Goal: Information Seeking & Learning: Understand process/instructions

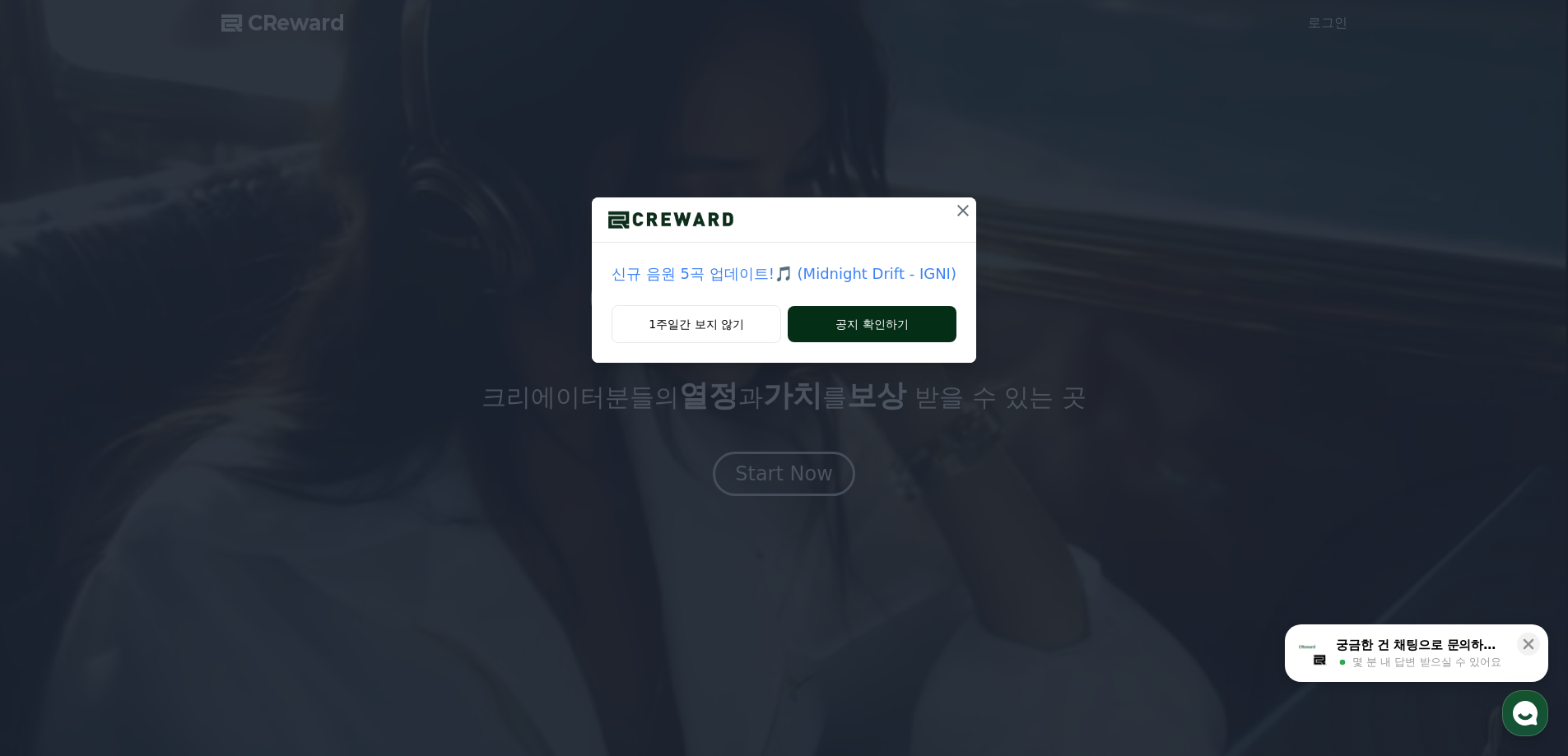
click at [870, 324] on button "공지 확인하기" at bounding box center [871, 324] width 168 height 36
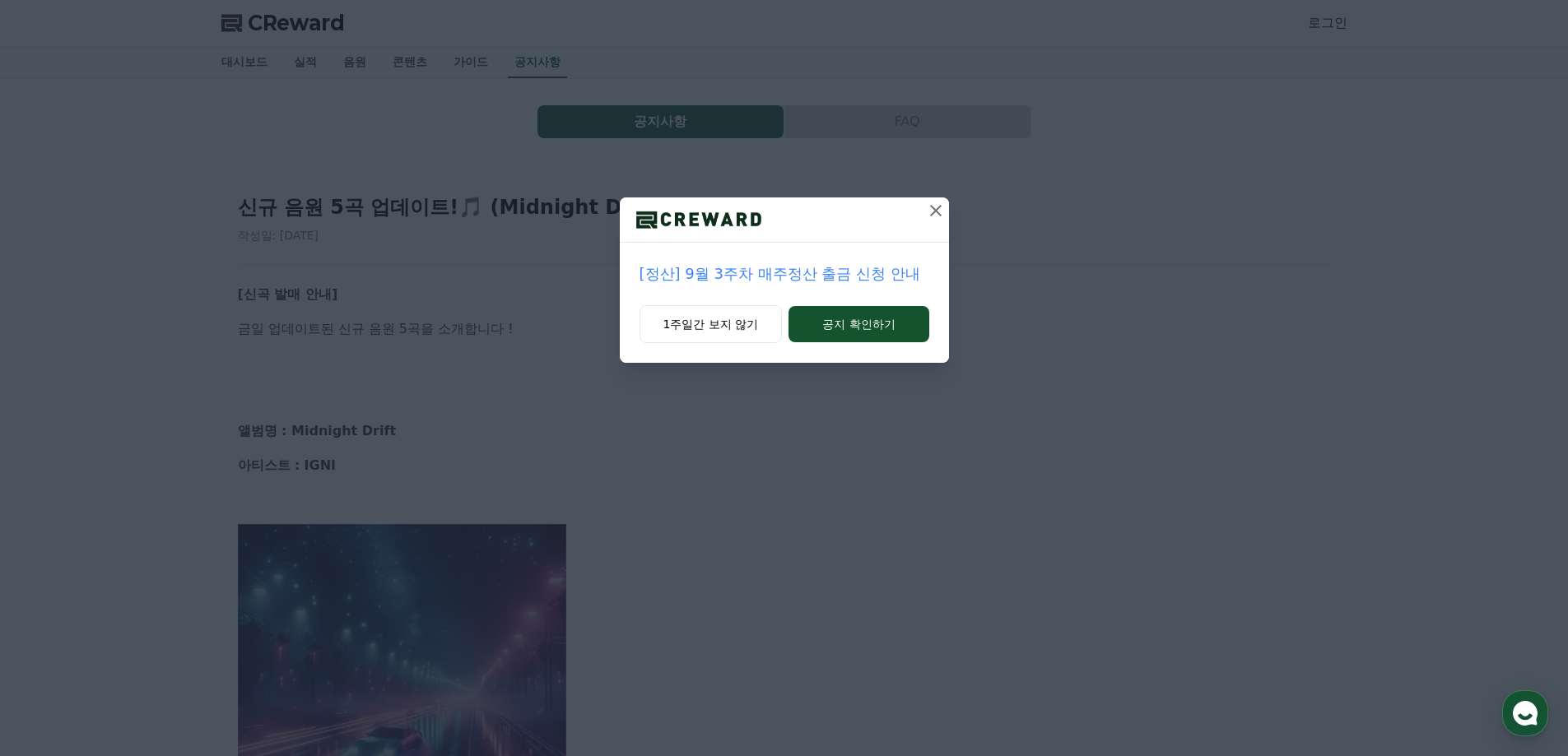
click at [934, 208] on icon at bounding box center [936, 211] width 20 height 20
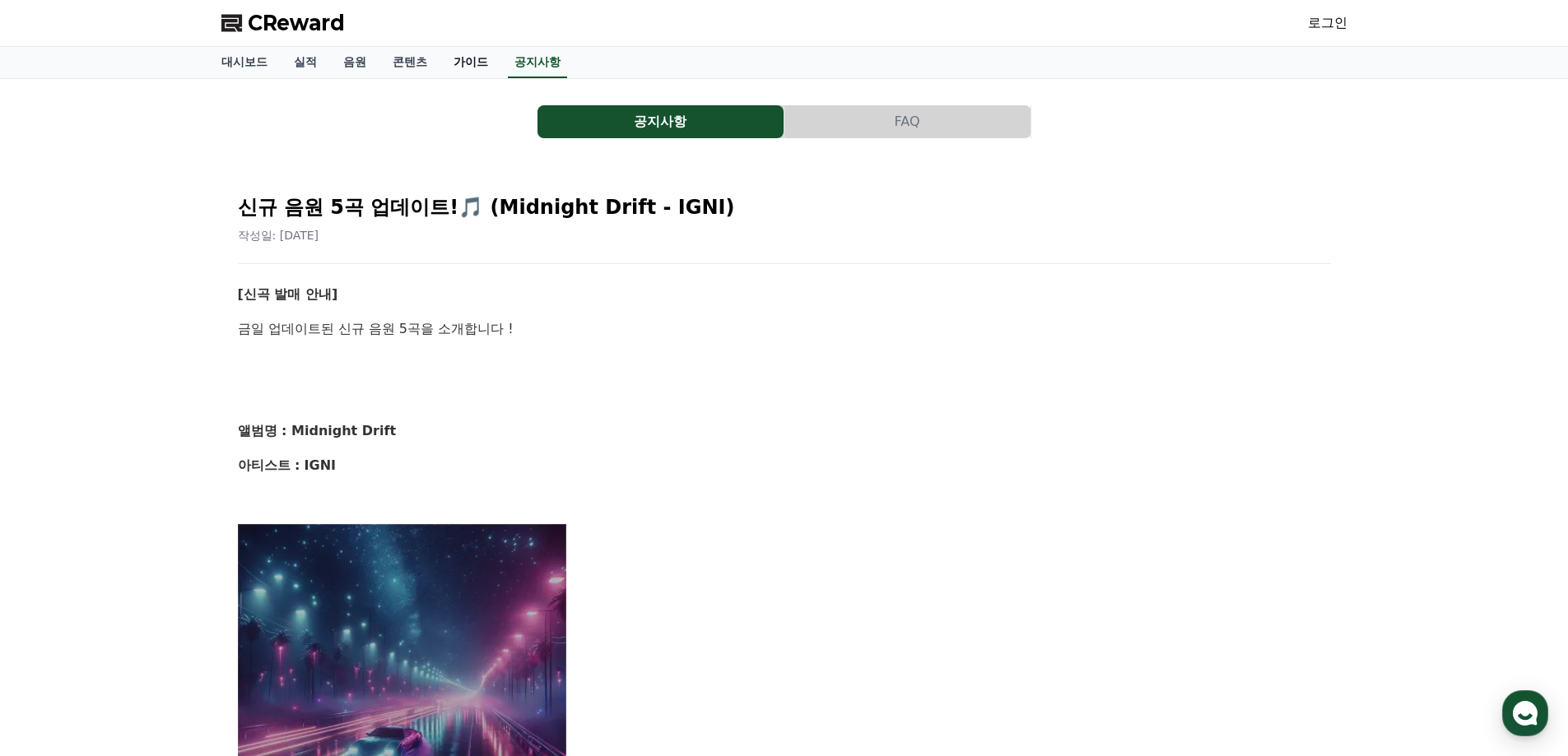
click at [468, 67] on link "가이드" at bounding box center [470, 63] width 61 height 32
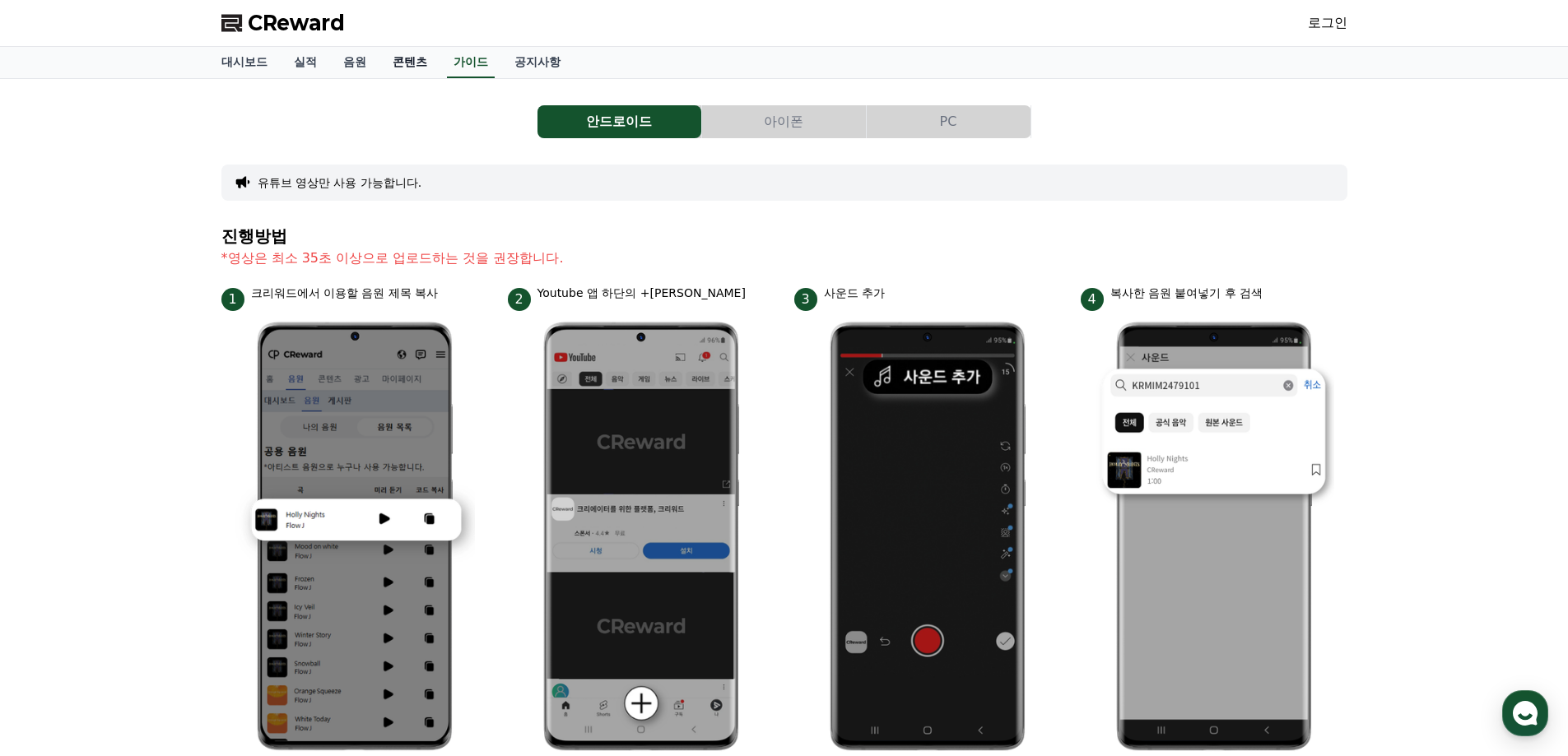
click at [426, 61] on link "콘텐츠" at bounding box center [410, 63] width 61 height 32
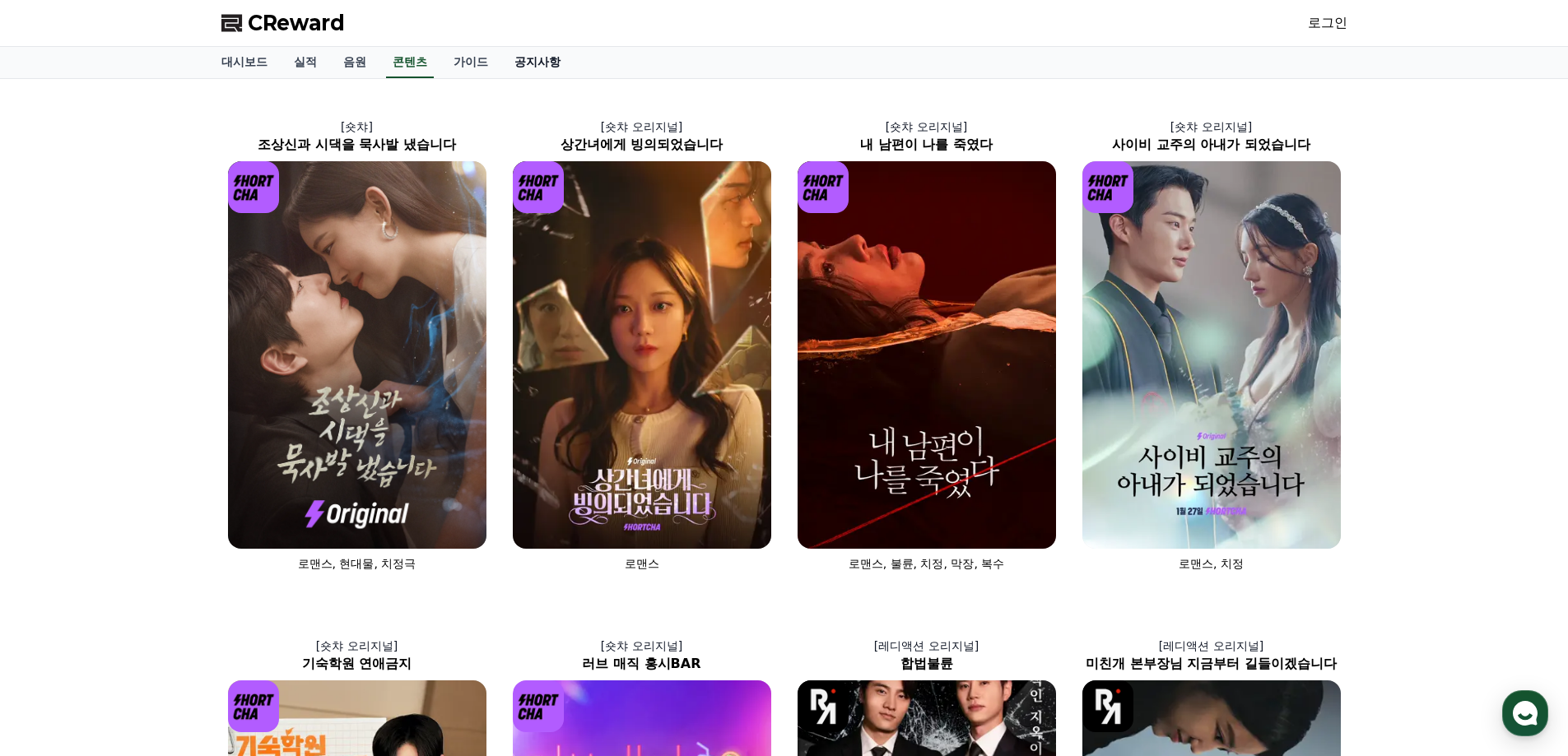
click at [545, 61] on link "공지사항" at bounding box center [536, 63] width 72 height 32
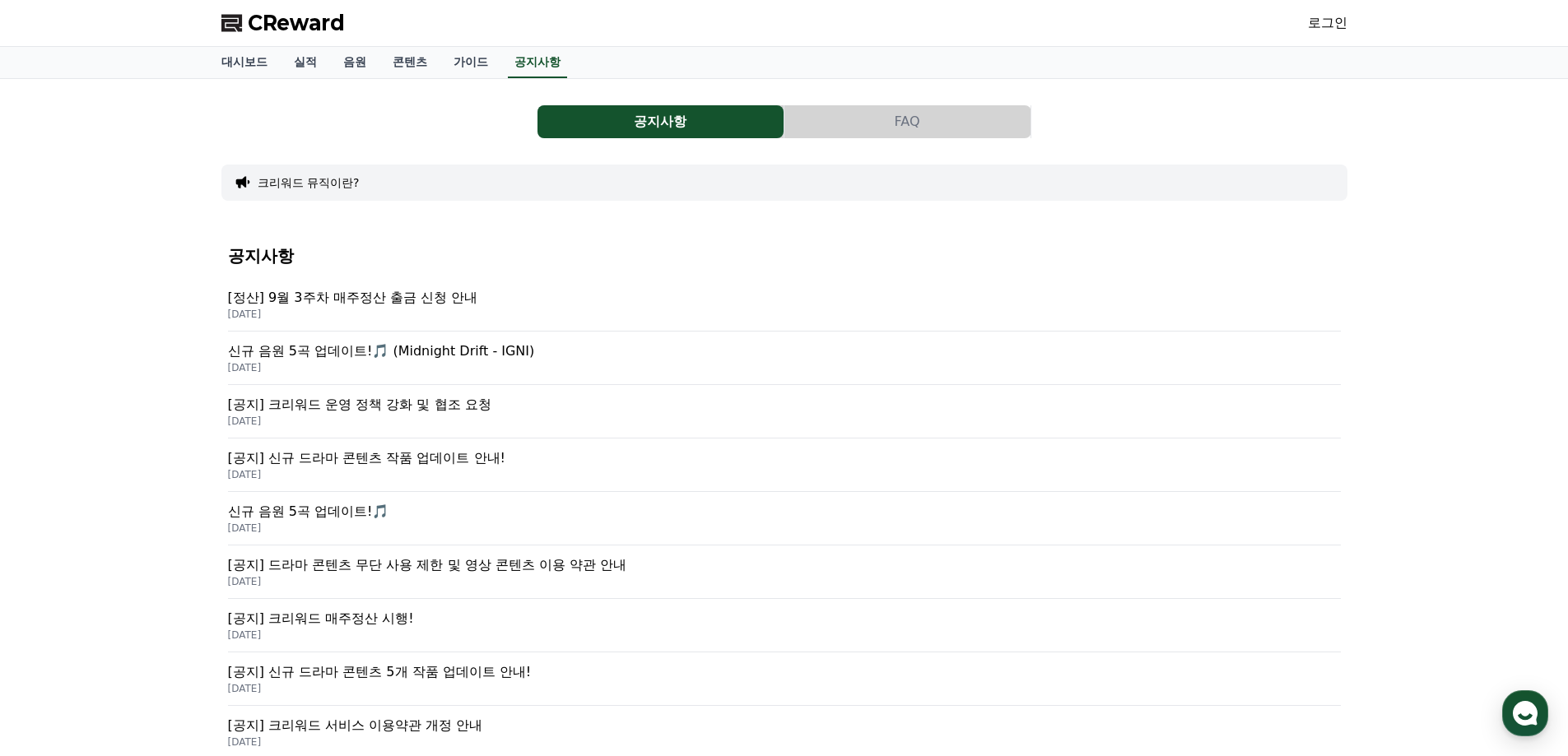
click at [842, 130] on button "FAQ" at bounding box center [907, 122] width 246 height 33
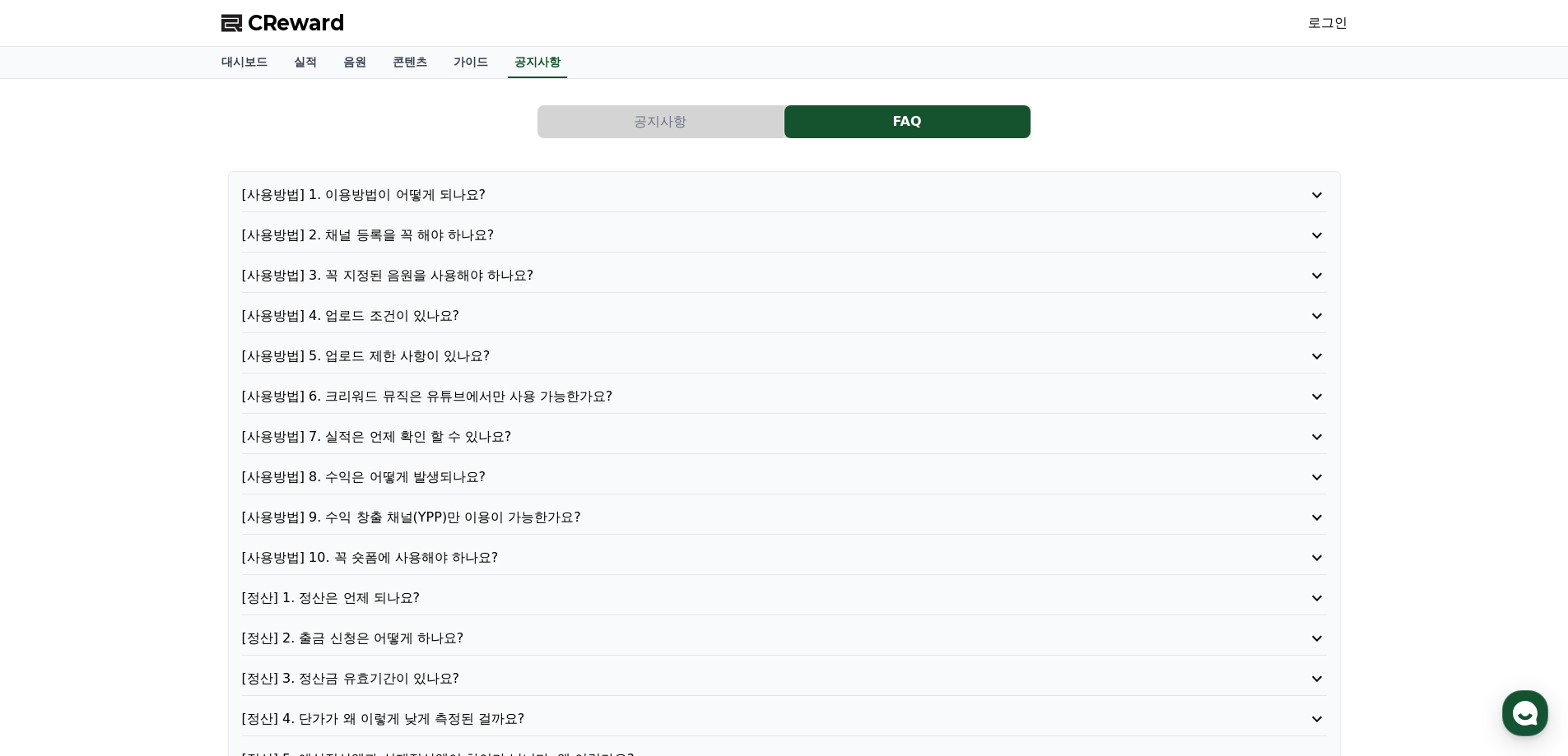
click at [432, 192] on p "[사용방법] 1. 이용방법이 어떻게 되나요?" at bounding box center [741, 195] width 998 height 20
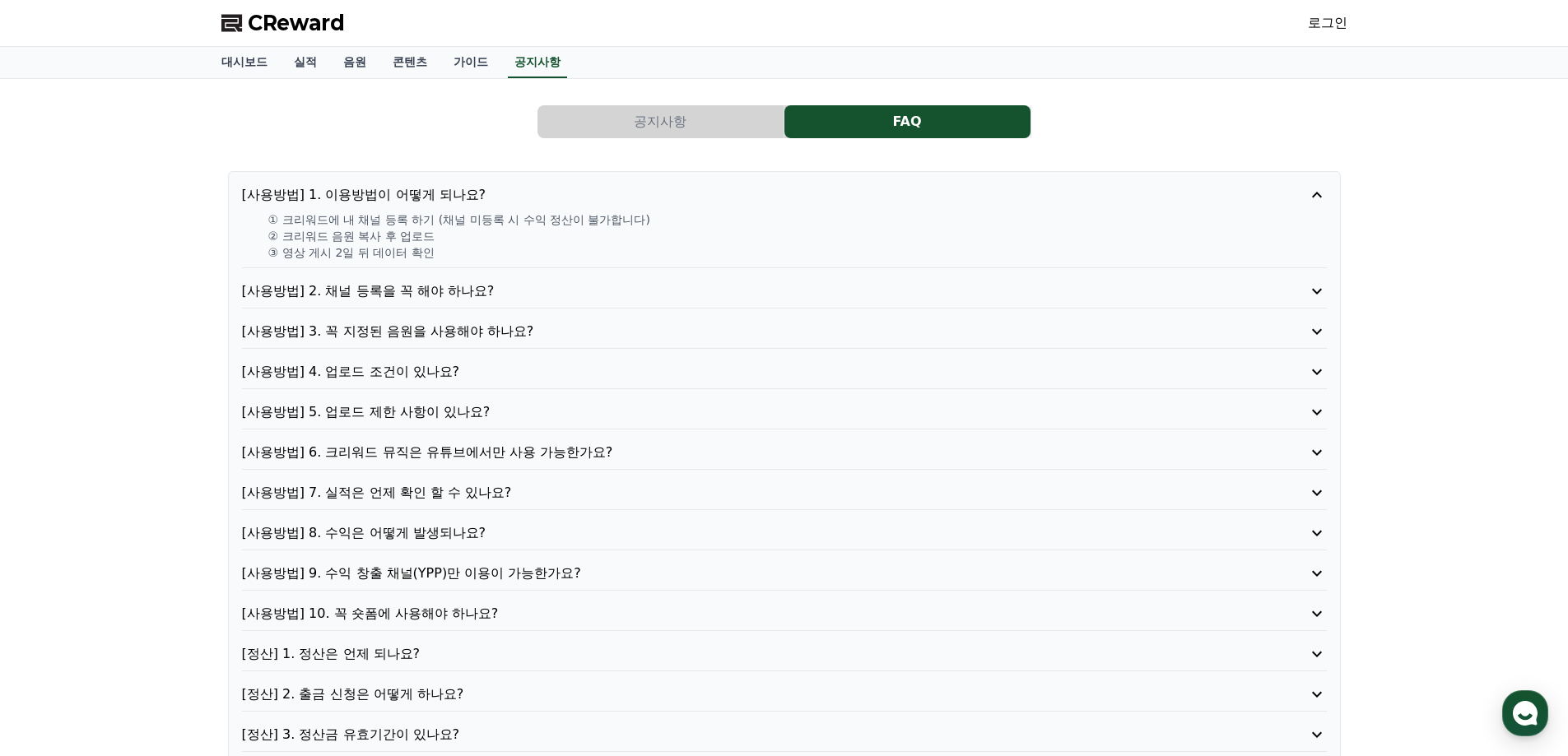
click at [452, 286] on p "[사용방법] 2. 채널 등록을 꼭 해야 하나요?" at bounding box center [741, 291] width 998 height 20
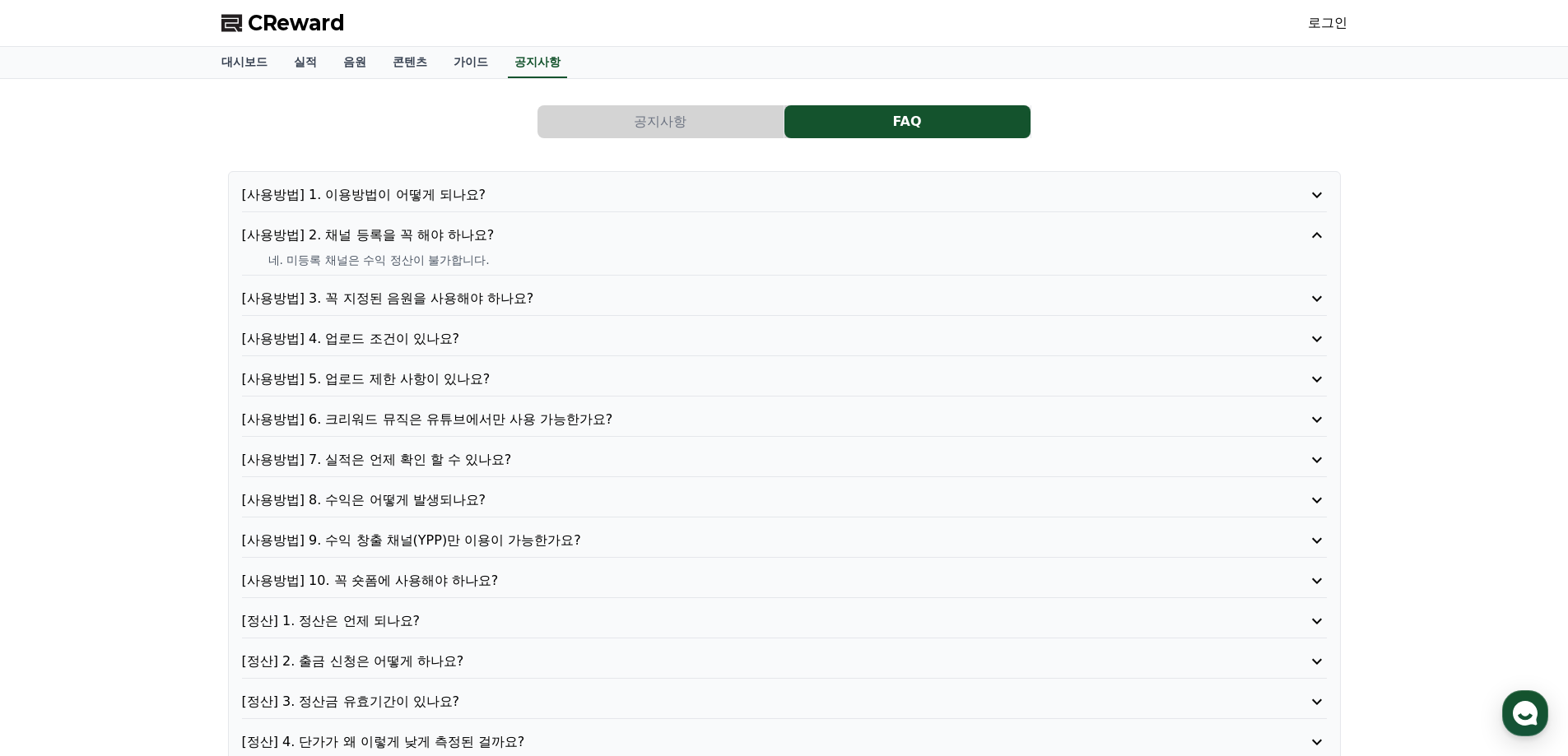
click at [500, 200] on p "[사용방법] 1. 이용방법이 어떻게 되나요?" at bounding box center [741, 195] width 998 height 20
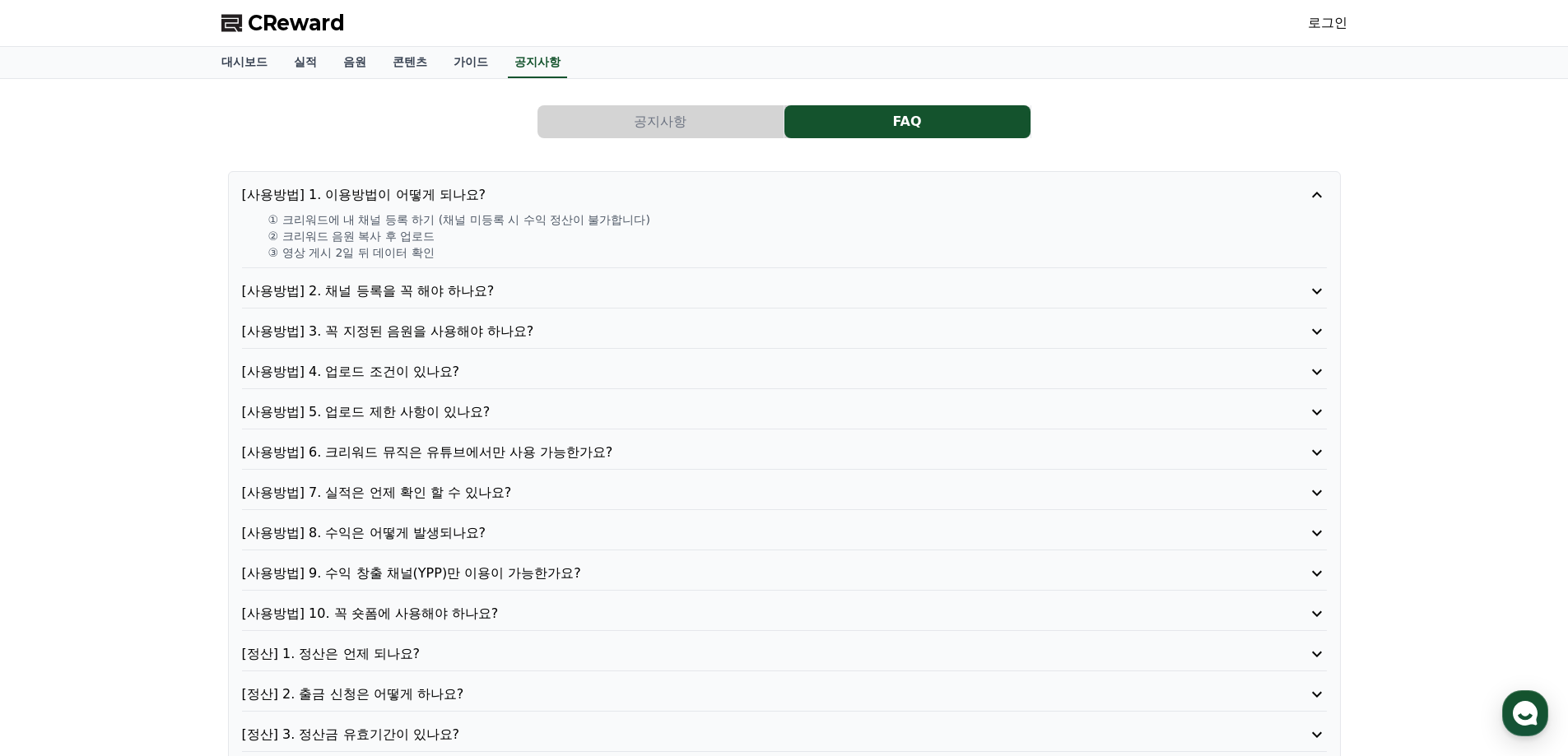
drag, startPoint x: 319, startPoint y: 259, endPoint x: 448, endPoint y: 258, distance: 129.0
click at [448, 258] on p "③ 영상 게시 2일 뒤 데이터 확인" at bounding box center [798, 253] width 1058 height 17
click at [361, 293] on p "[사용방법] 2. 채널 등록을 꼭 해야 하나요?" at bounding box center [741, 291] width 998 height 20
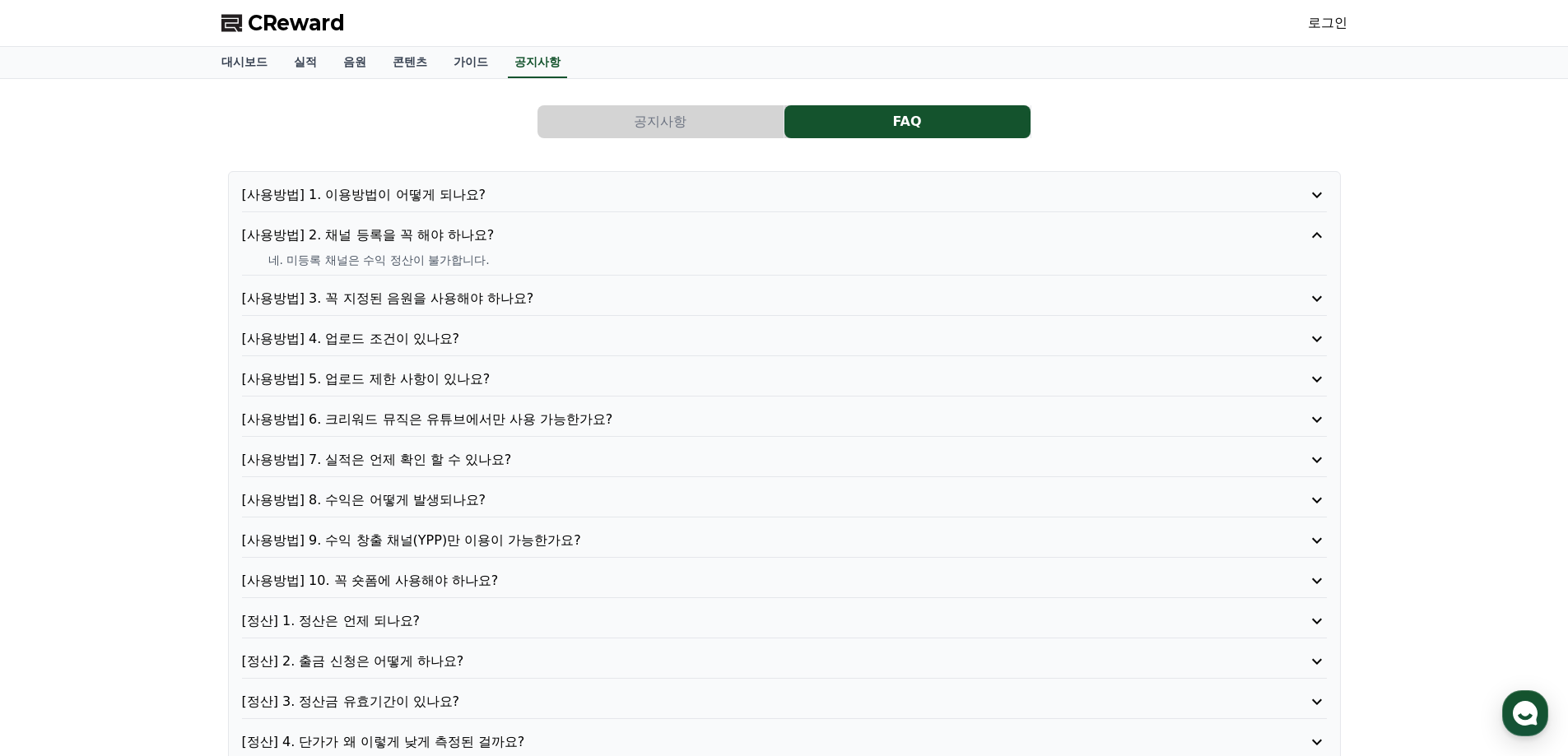
click at [420, 191] on p "[사용방법] 1. 이용방법이 어떻게 되나요?" at bounding box center [741, 195] width 998 height 20
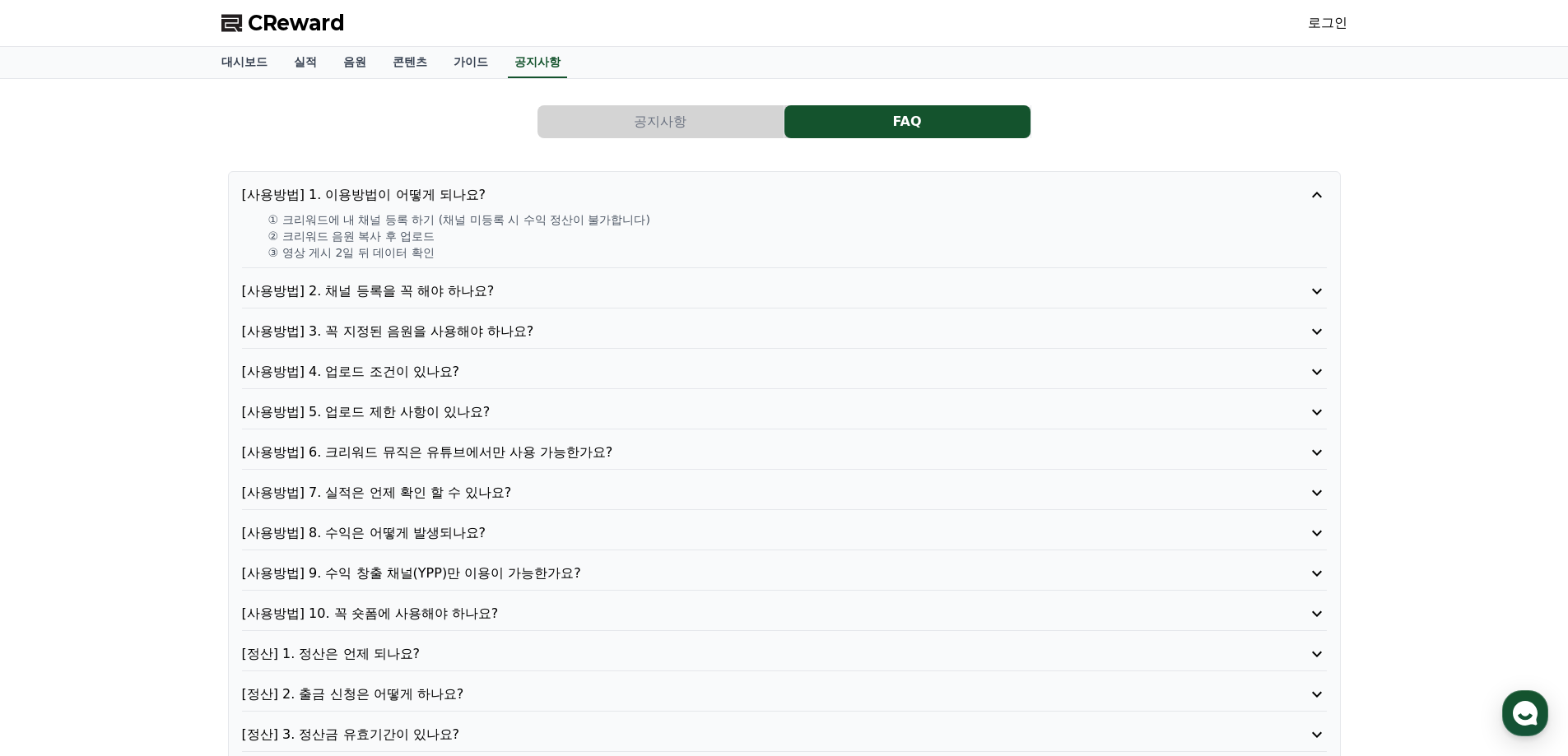
drag, startPoint x: 423, startPoint y: 220, endPoint x: 662, endPoint y: 219, distance: 239.0
click at [662, 219] on p "① 크리워드에 내 채널 등록 하기 (채널 미등록 시 수익 정산이 불가합니다)" at bounding box center [798, 220] width 1058 height 17
drag, startPoint x: 432, startPoint y: 294, endPoint x: 432, endPoint y: 312, distance: 18.0
click at [433, 294] on p "[사용방법] 2. 채널 등록을 꼭 해야 하나요?" at bounding box center [741, 291] width 998 height 20
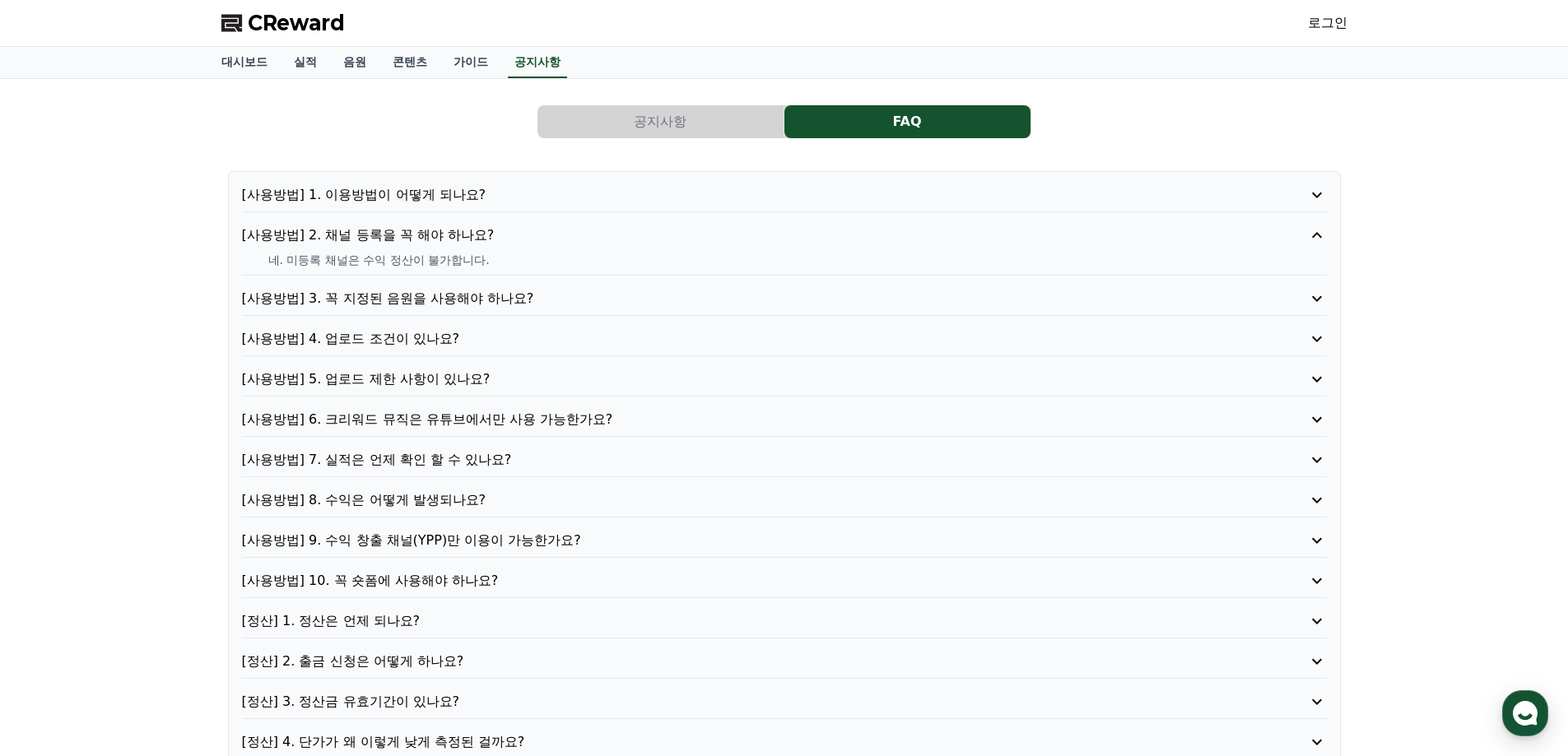
click at [389, 295] on p "[사용방법] 3. 꼭 지정된 음원을 사용해야 하나요?" at bounding box center [741, 298] width 998 height 20
click at [447, 346] on p "[사용방법] 4. 업로드 조건이 있나요?" at bounding box center [741, 339] width 998 height 20
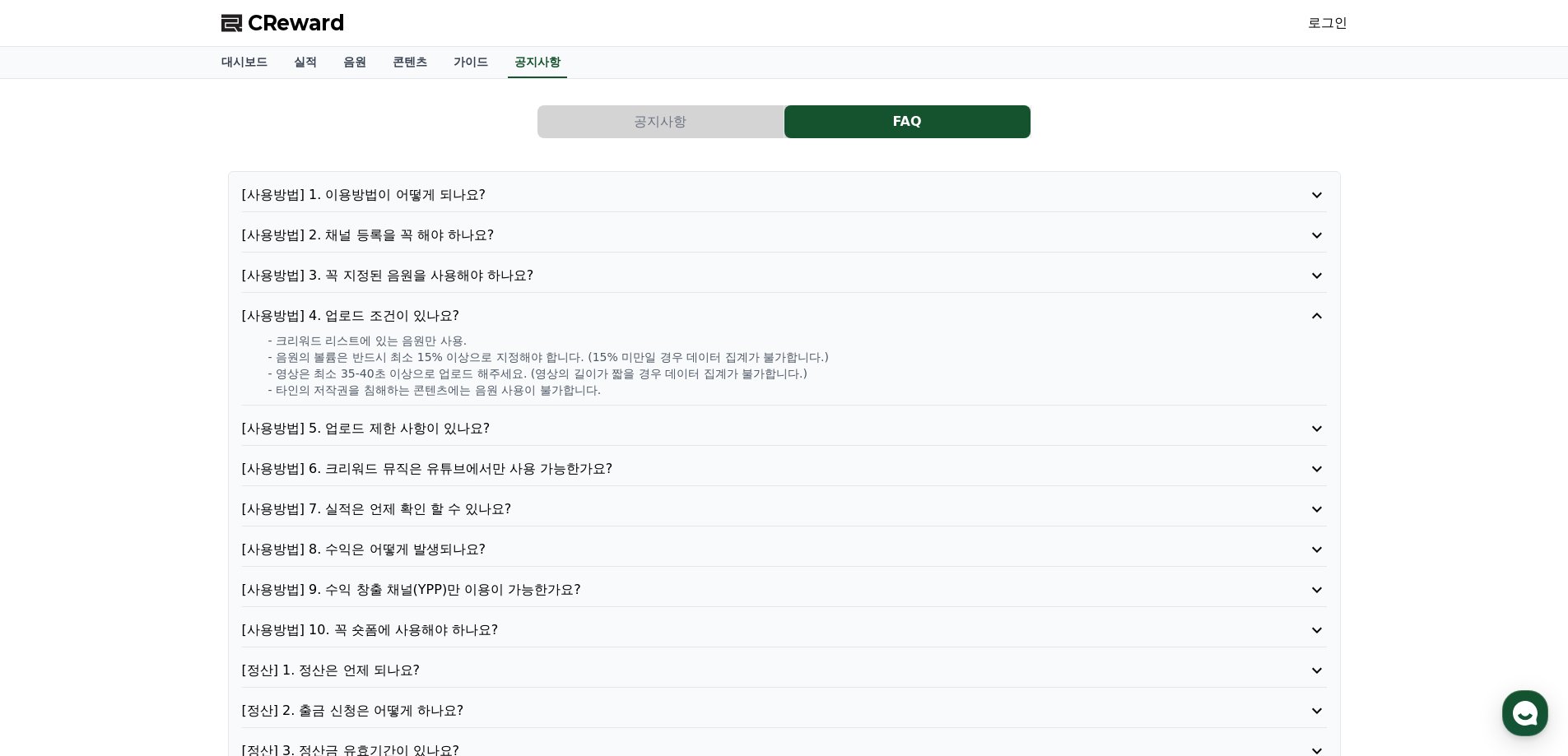
click at [454, 431] on p "[사용방법] 5. 업로드 제한 사항이 있나요?" at bounding box center [741, 429] width 998 height 20
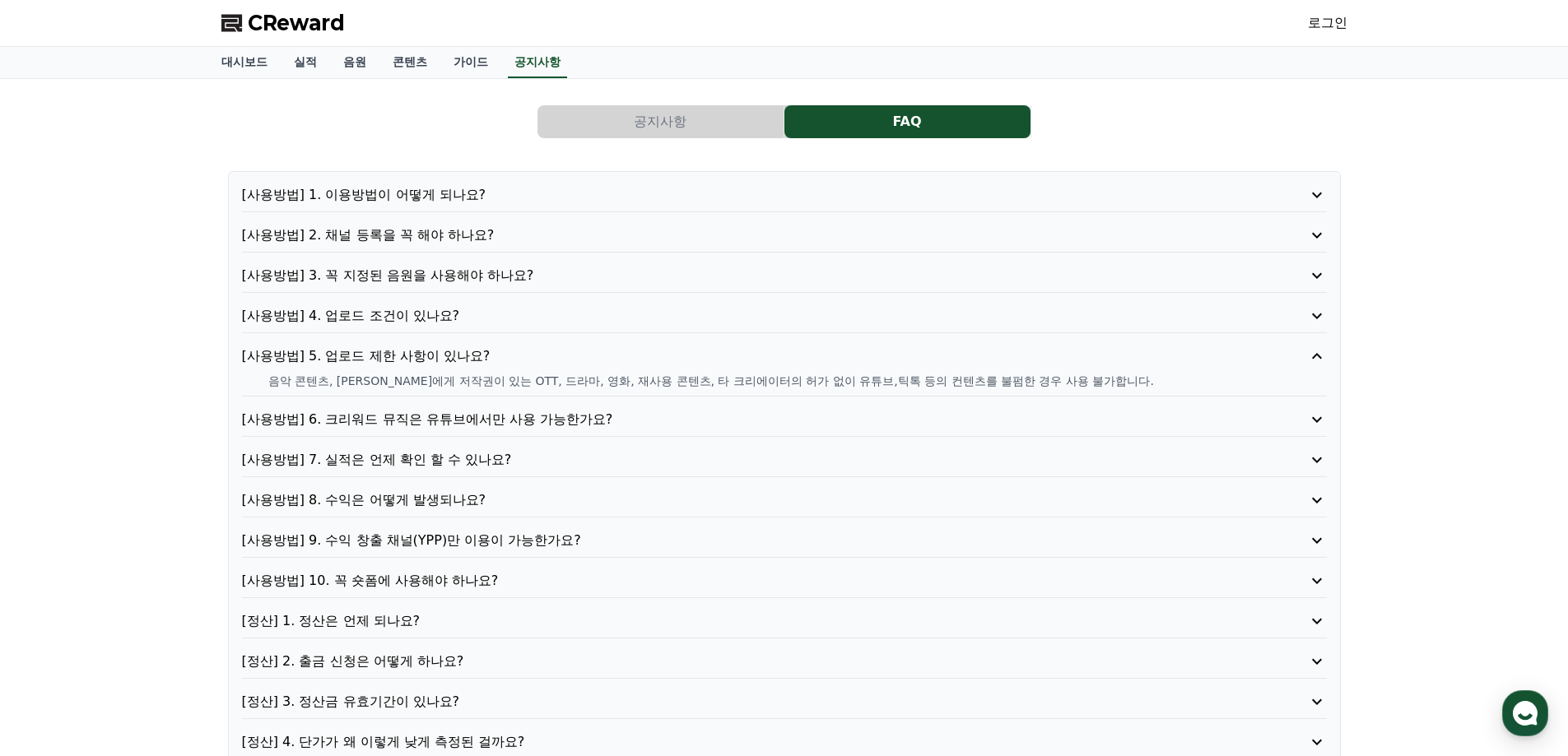
click at [476, 422] on p "[사용방법] 6. 크리워드 뮤직은 유튜브에서만 사용 가능한가요?" at bounding box center [741, 419] width 998 height 20
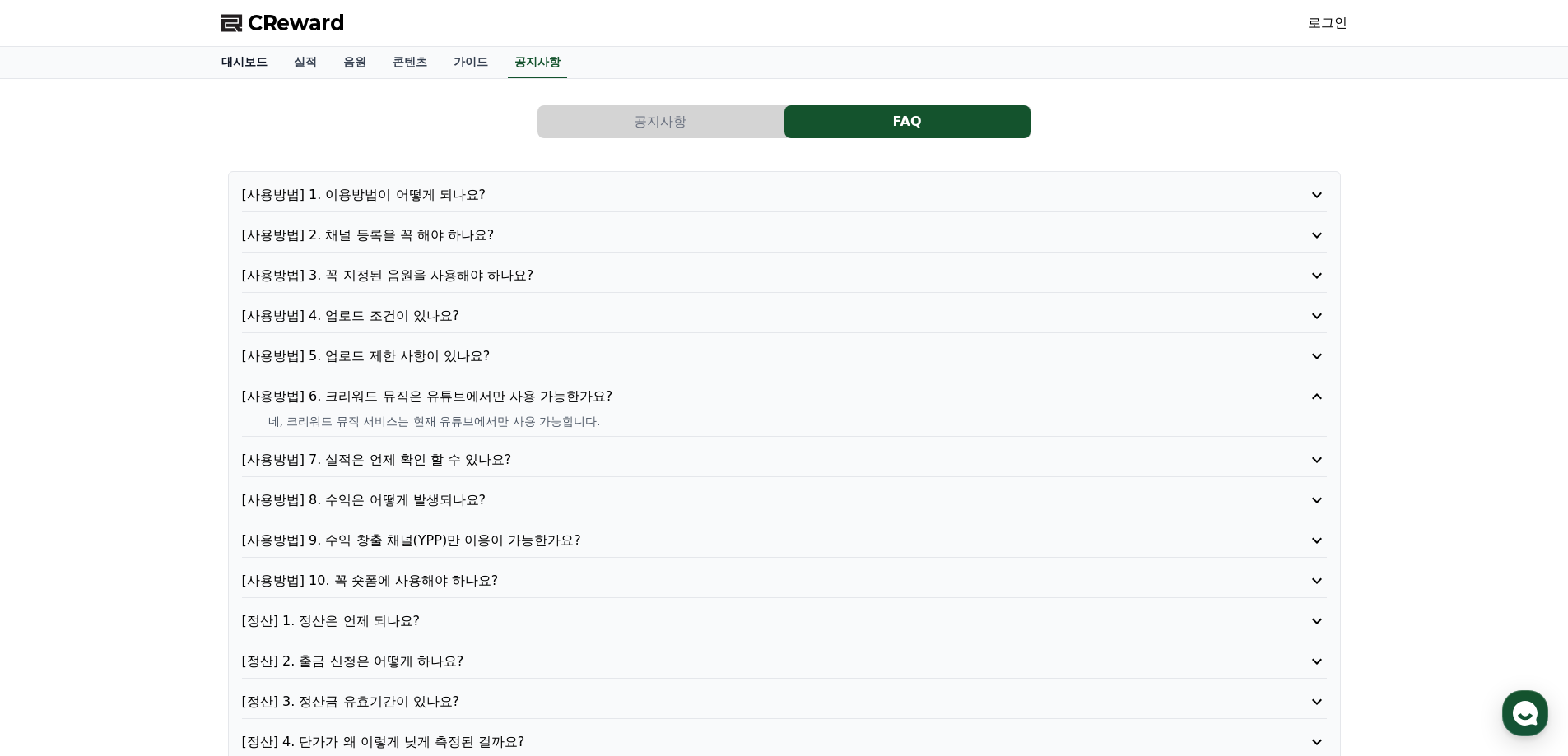
click at [240, 71] on link "대시보드" at bounding box center [244, 63] width 72 height 32
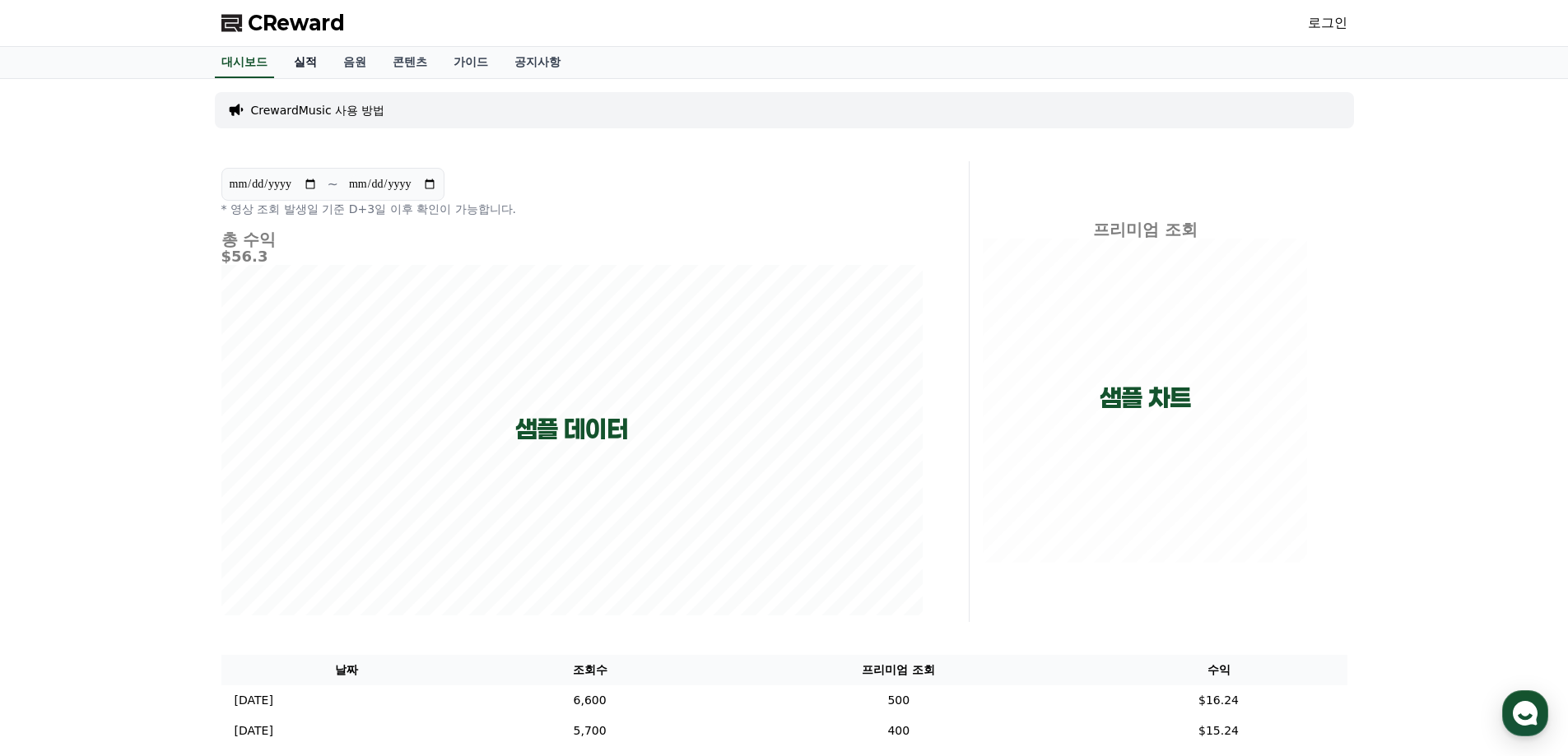
click at [316, 63] on link "실적" at bounding box center [305, 63] width 50 height 32
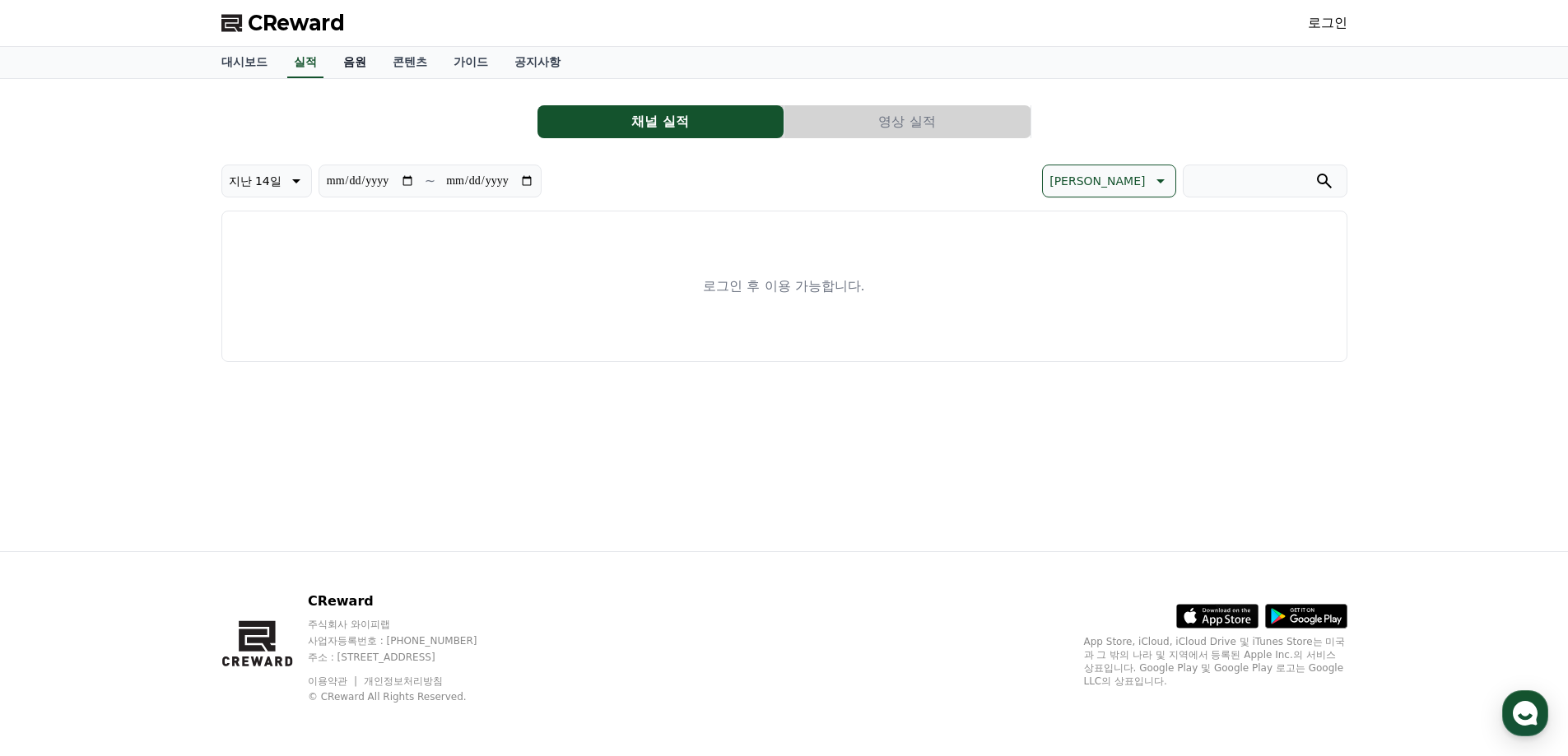
click at [346, 69] on link "음원" at bounding box center [355, 63] width 50 height 32
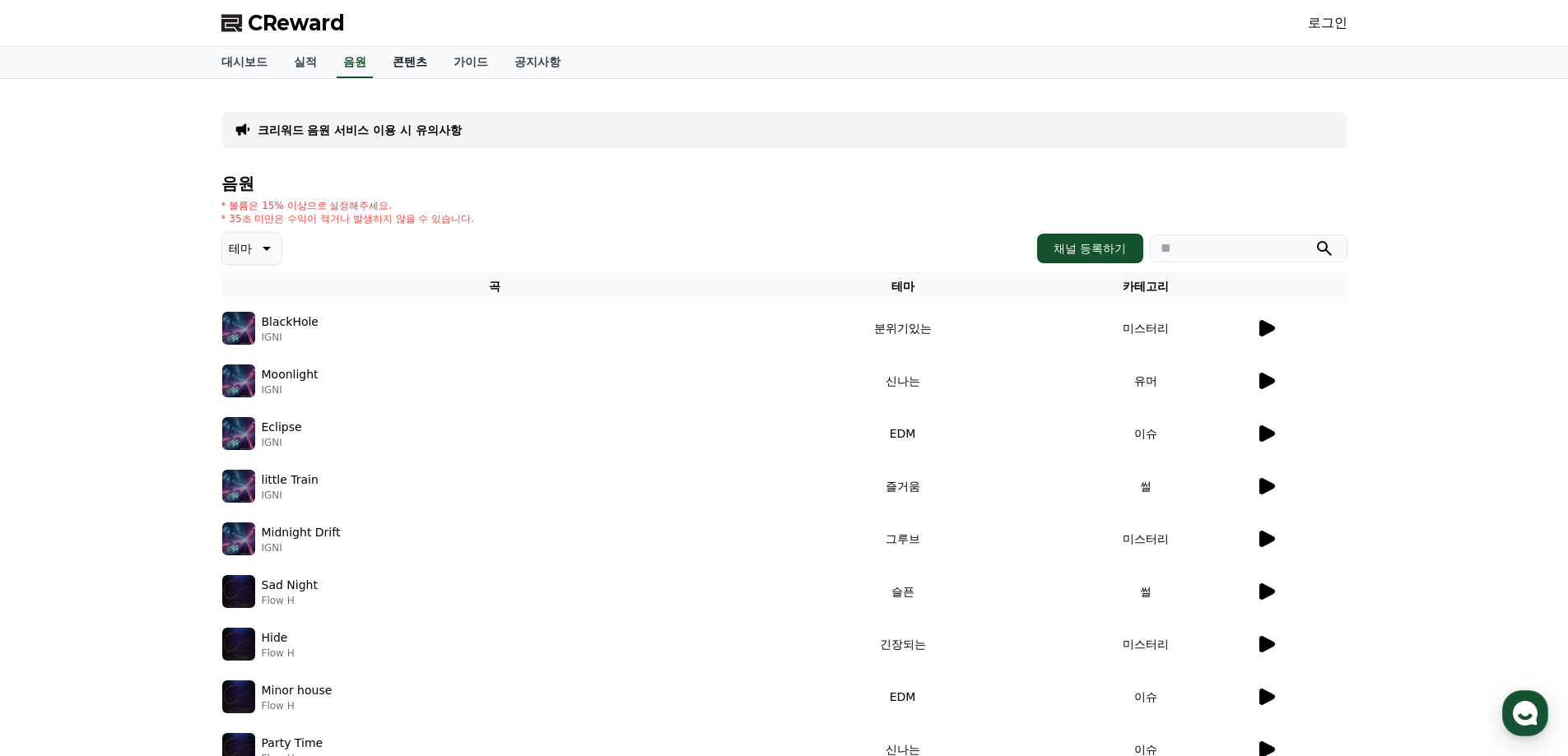
click at [418, 56] on link "콘텐츠" at bounding box center [410, 63] width 61 height 32
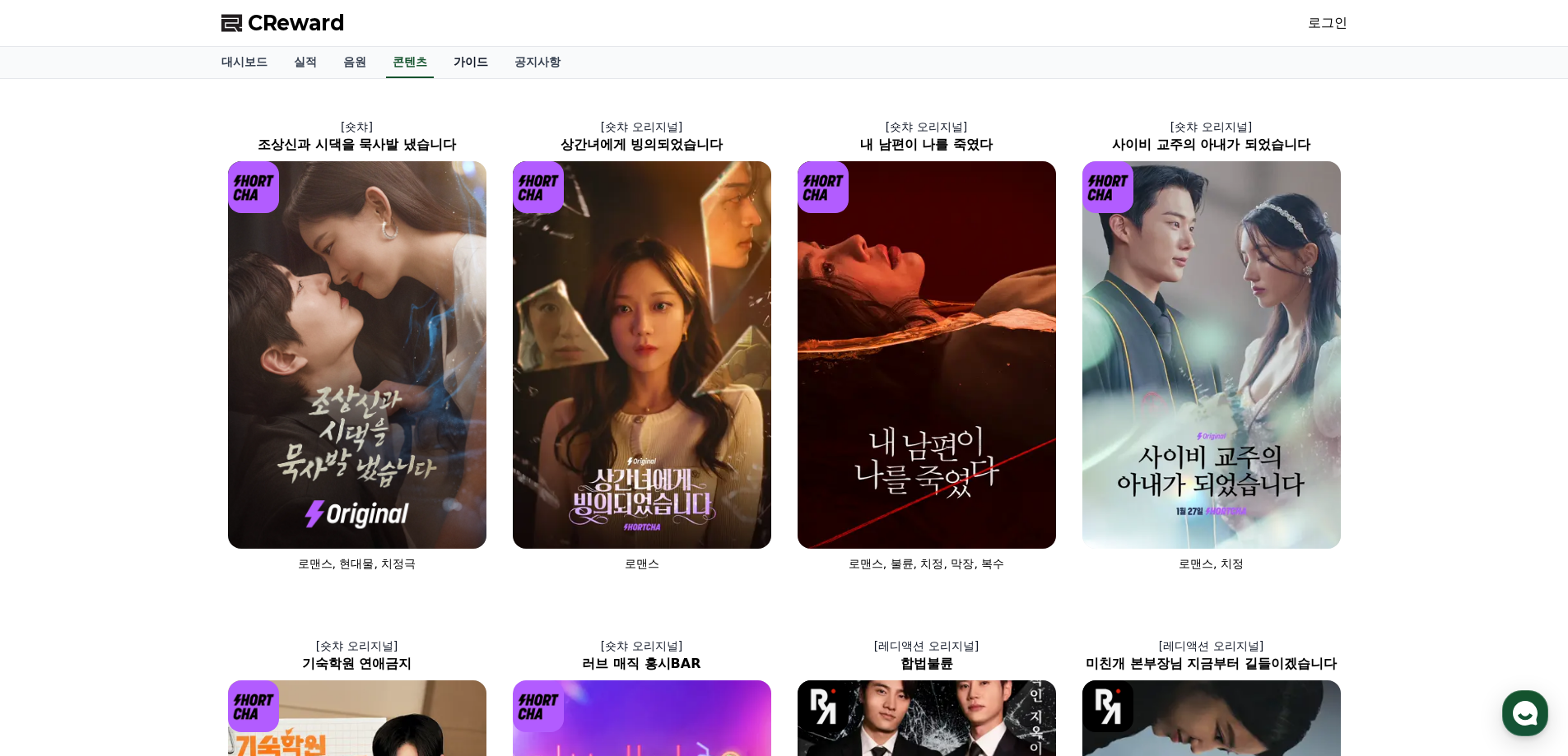
click at [471, 61] on link "가이드" at bounding box center [470, 63] width 61 height 32
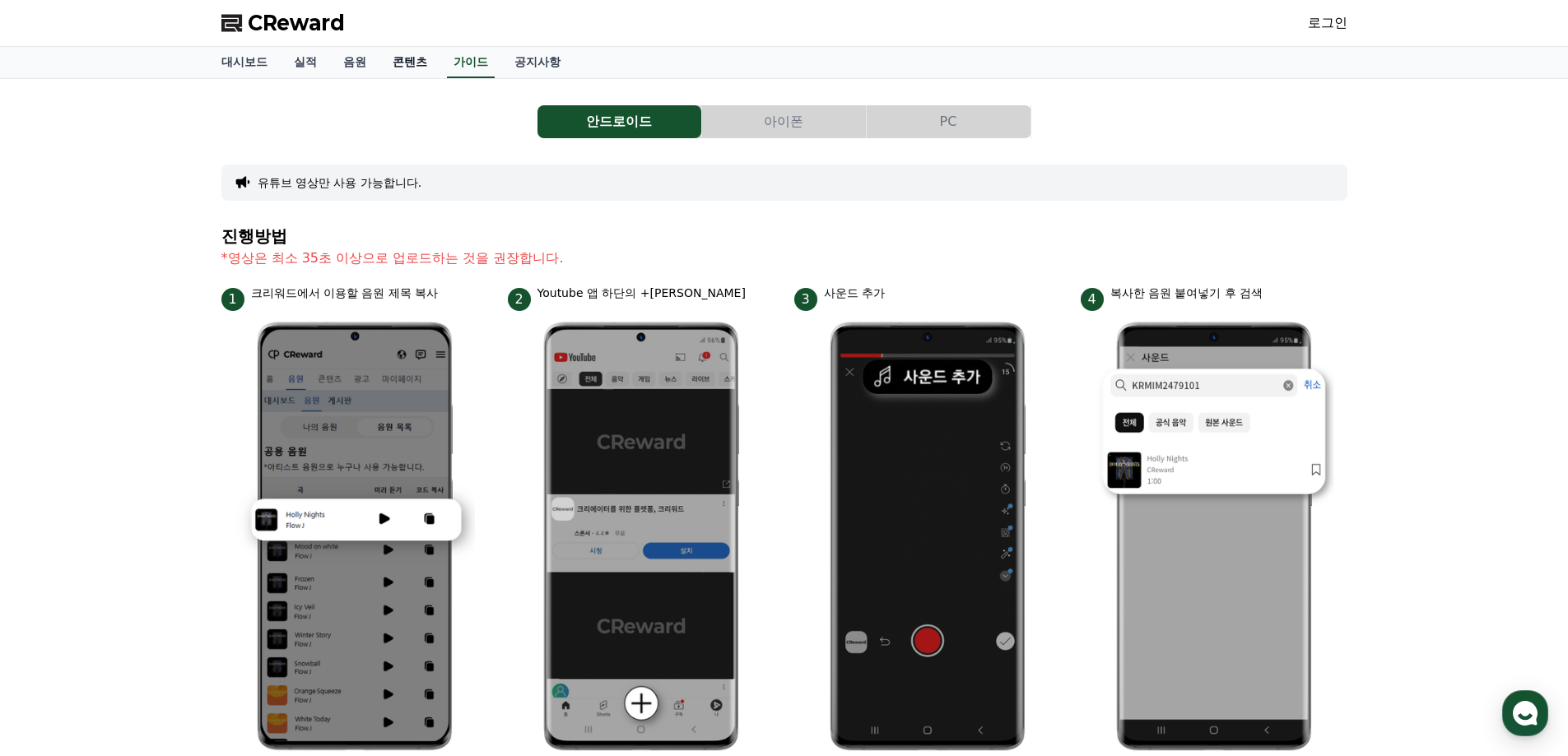
click at [417, 66] on link "콘텐츠" at bounding box center [410, 63] width 61 height 32
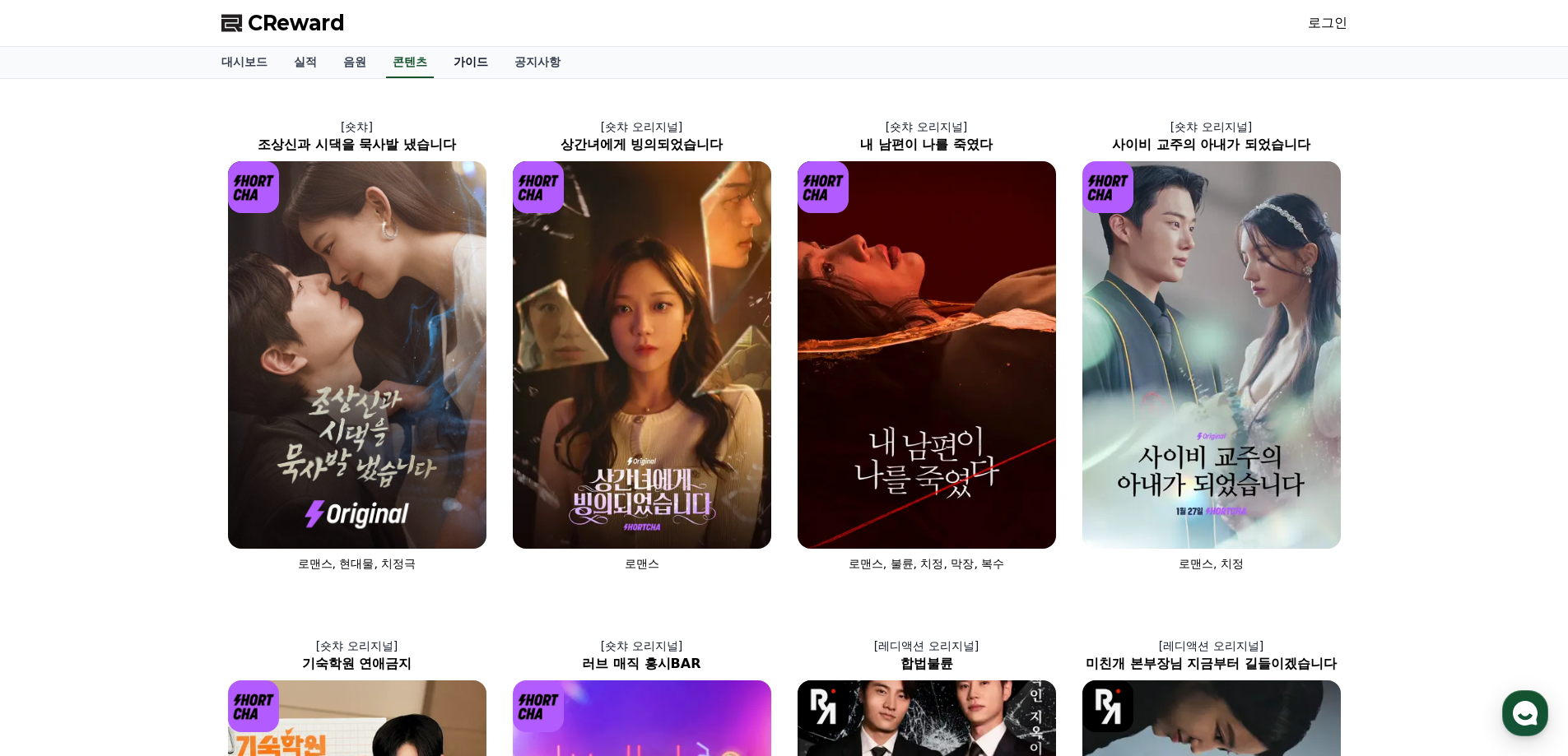
click at [450, 62] on link "가이드" at bounding box center [470, 63] width 61 height 32
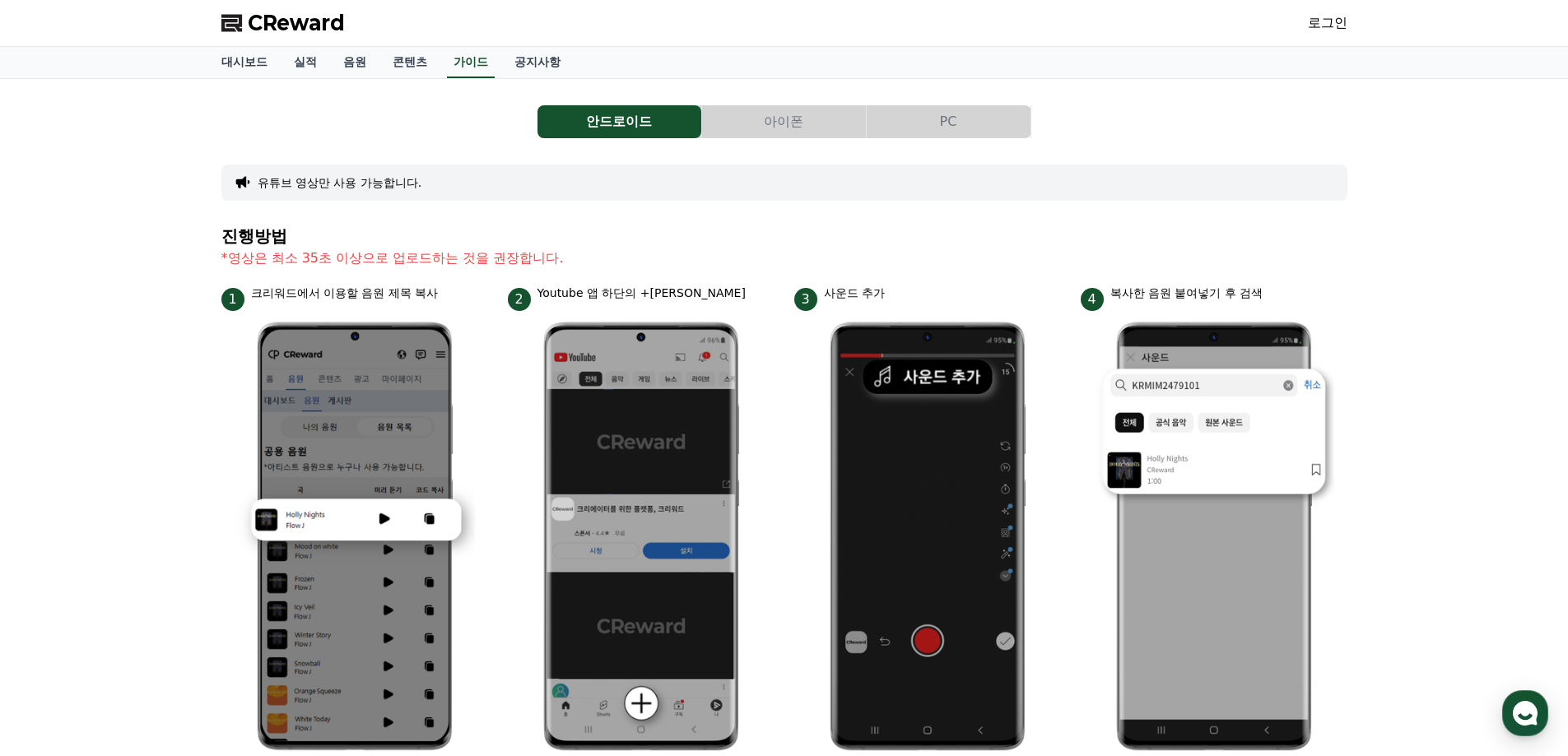
click at [758, 124] on button "아이폰" at bounding box center [784, 122] width 164 height 33
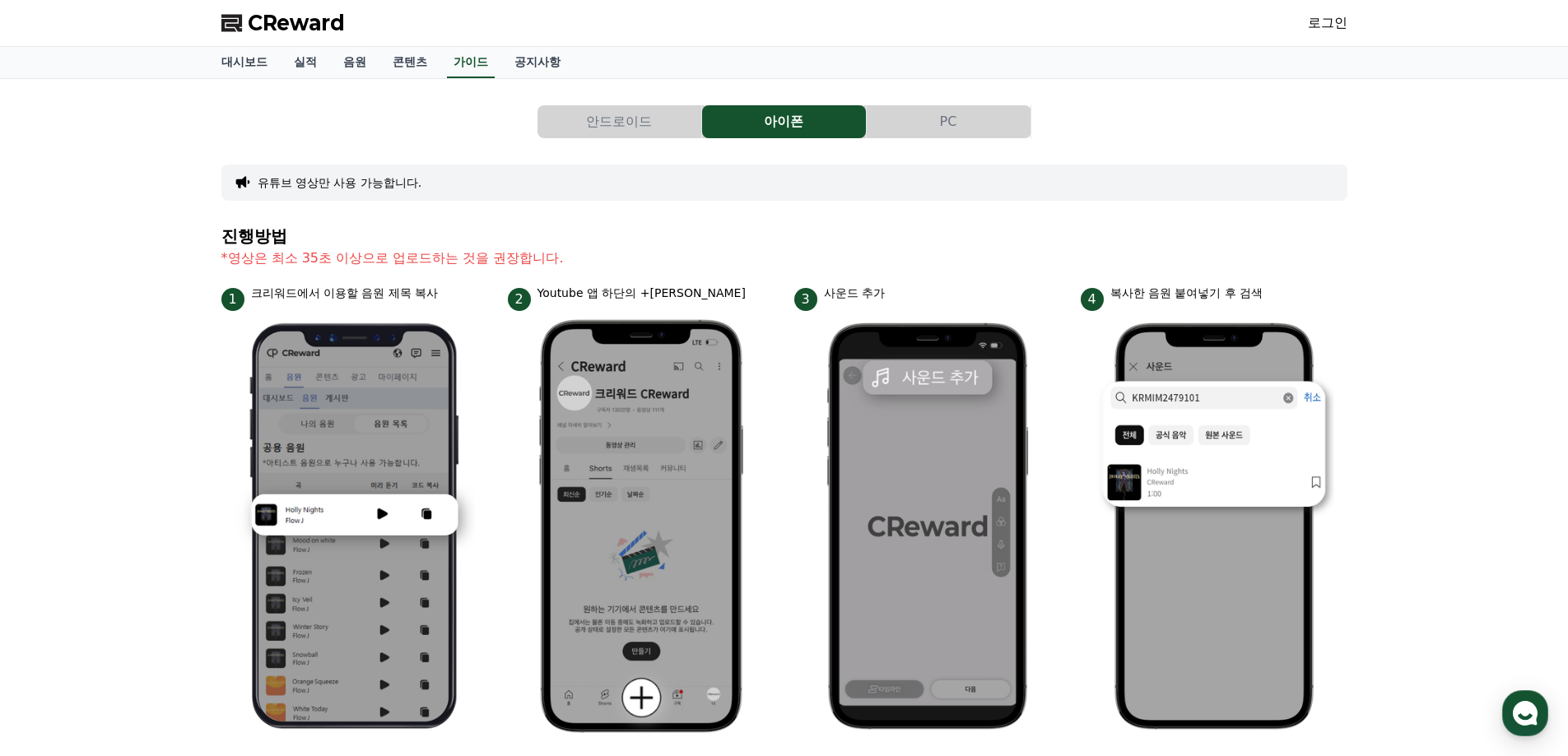
click at [638, 128] on button "안드로이드" at bounding box center [619, 122] width 164 height 33
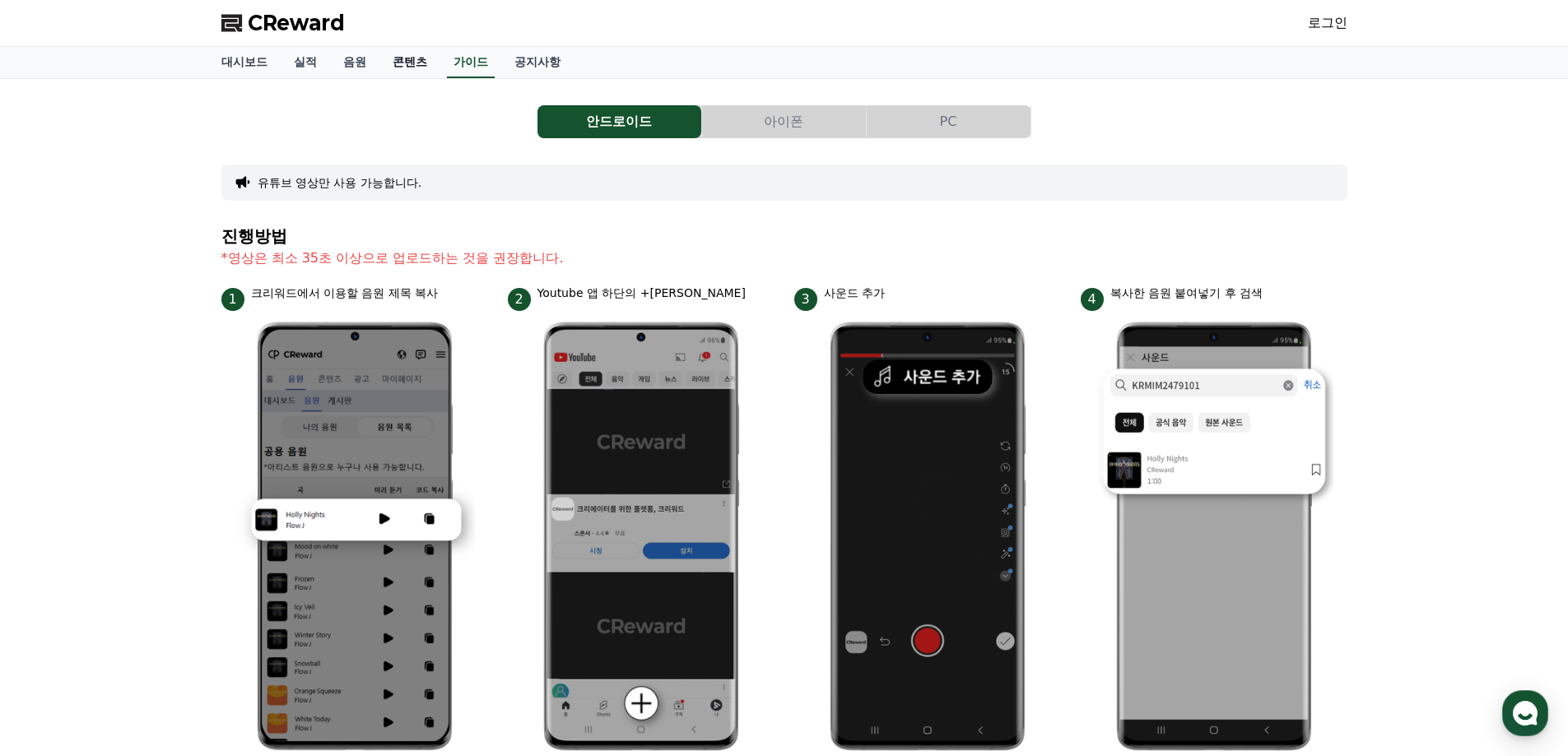
click at [404, 65] on link "콘텐츠" at bounding box center [410, 63] width 61 height 32
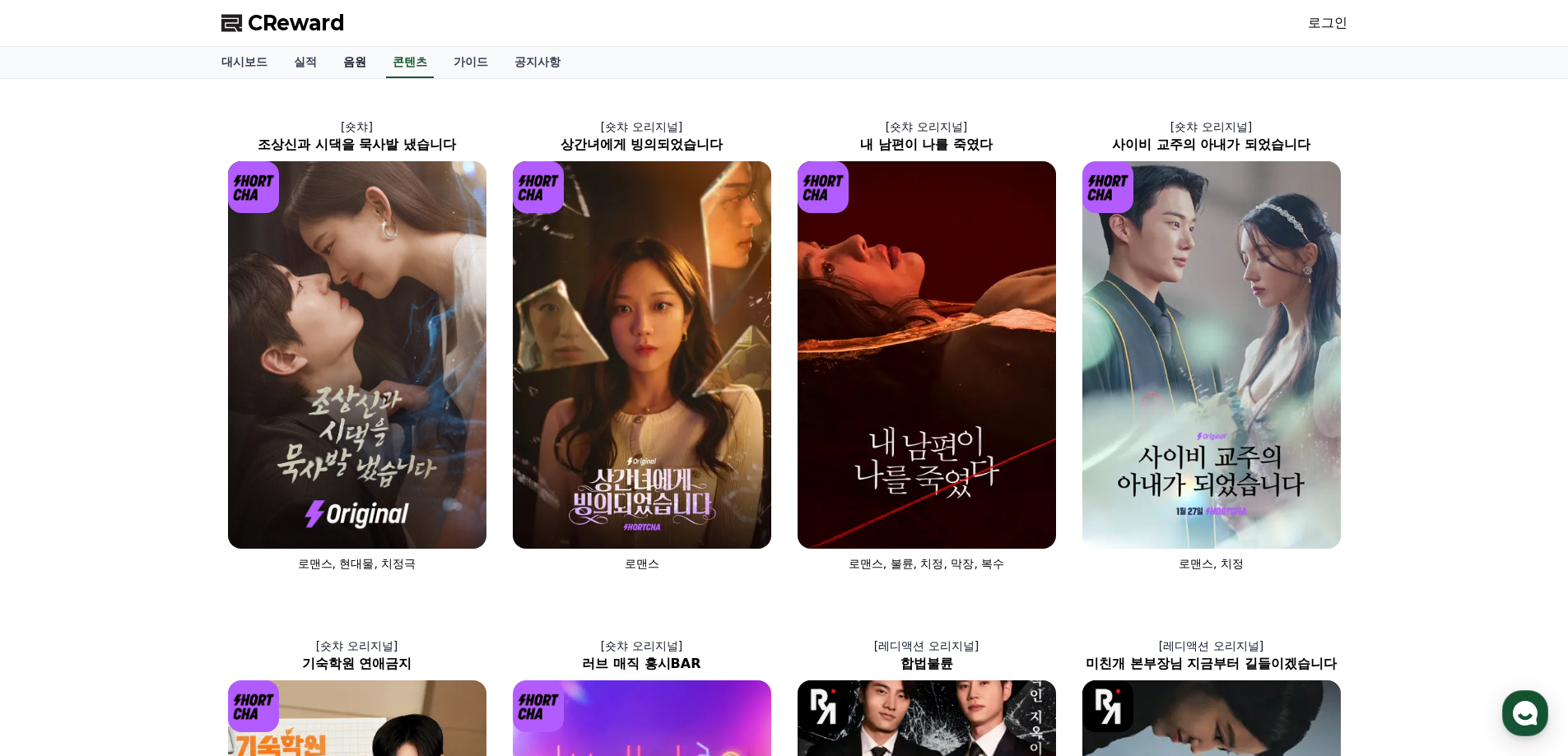
click at [348, 61] on link "음원" at bounding box center [355, 63] width 50 height 32
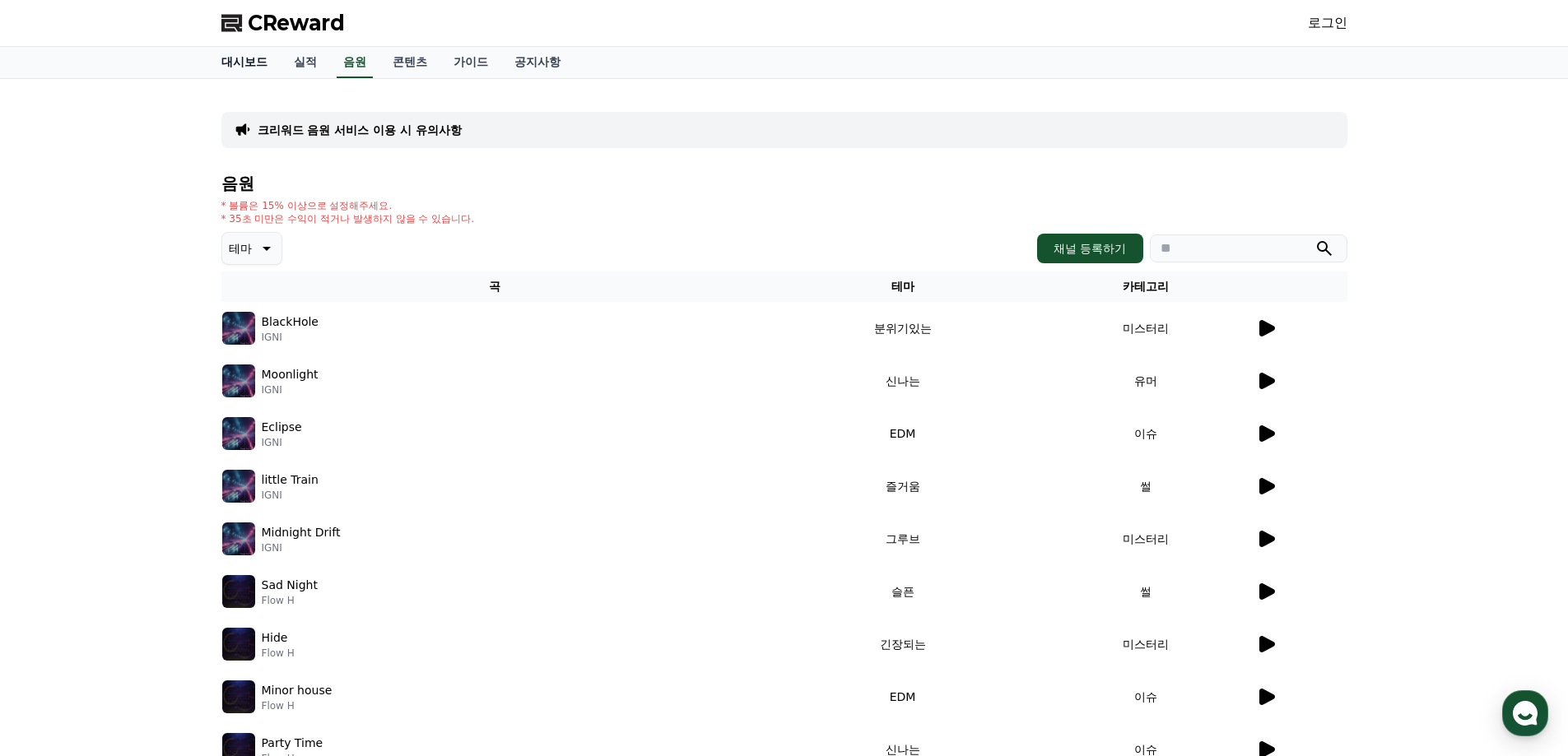
click at [260, 63] on link "대시보드" at bounding box center [244, 63] width 72 height 32
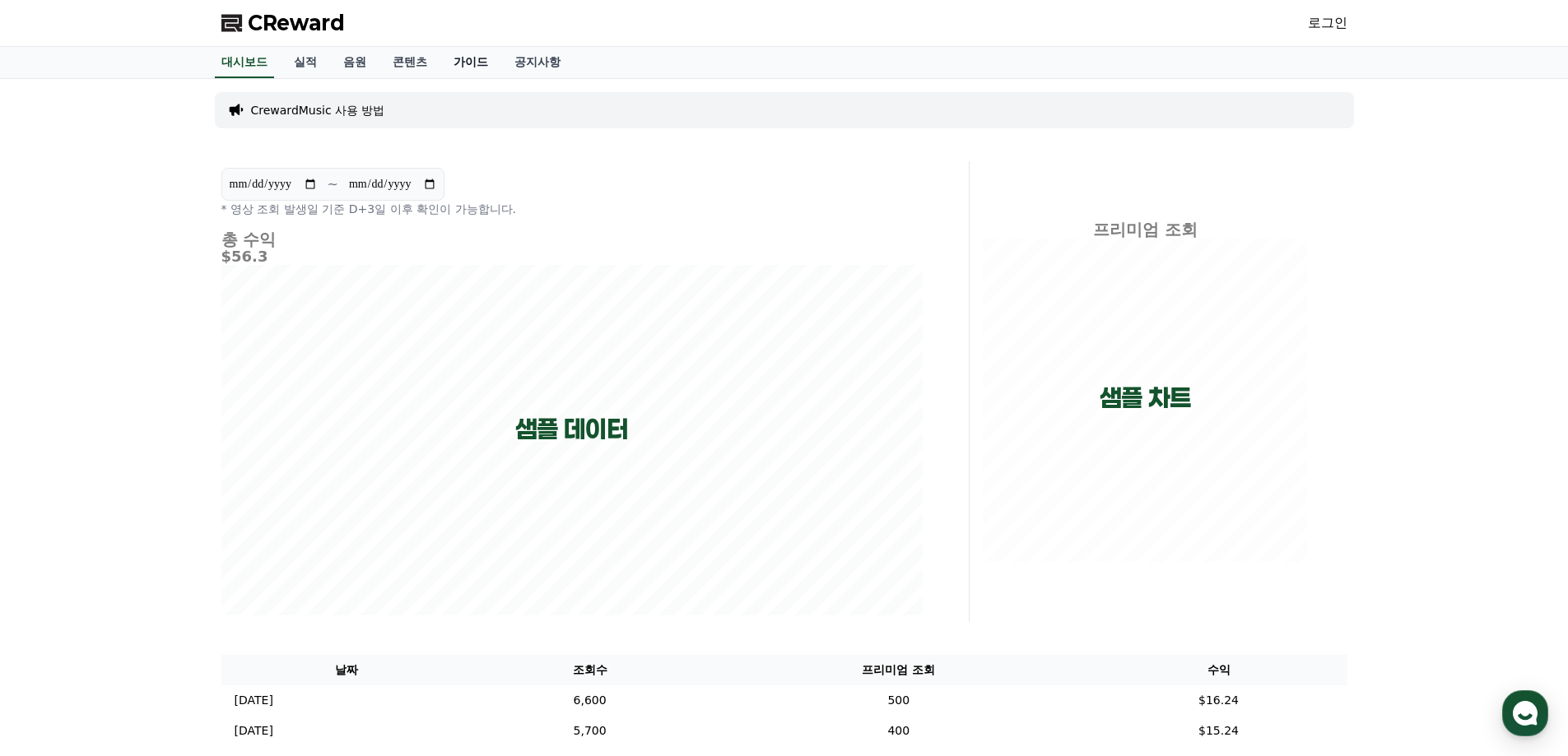
click at [478, 65] on link "가이드" at bounding box center [470, 63] width 61 height 32
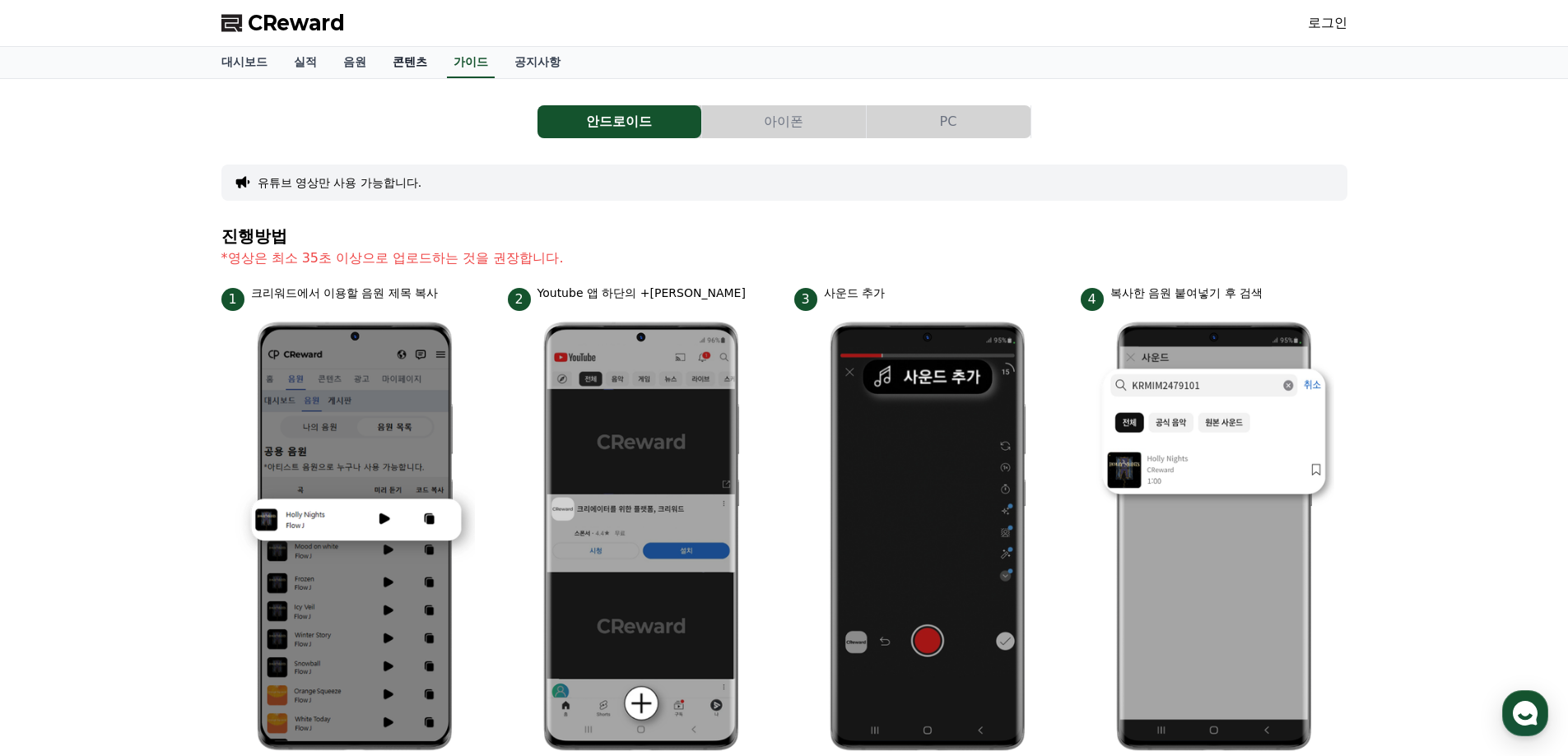
click at [427, 62] on link "콘텐츠" at bounding box center [410, 63] width 61 height 32
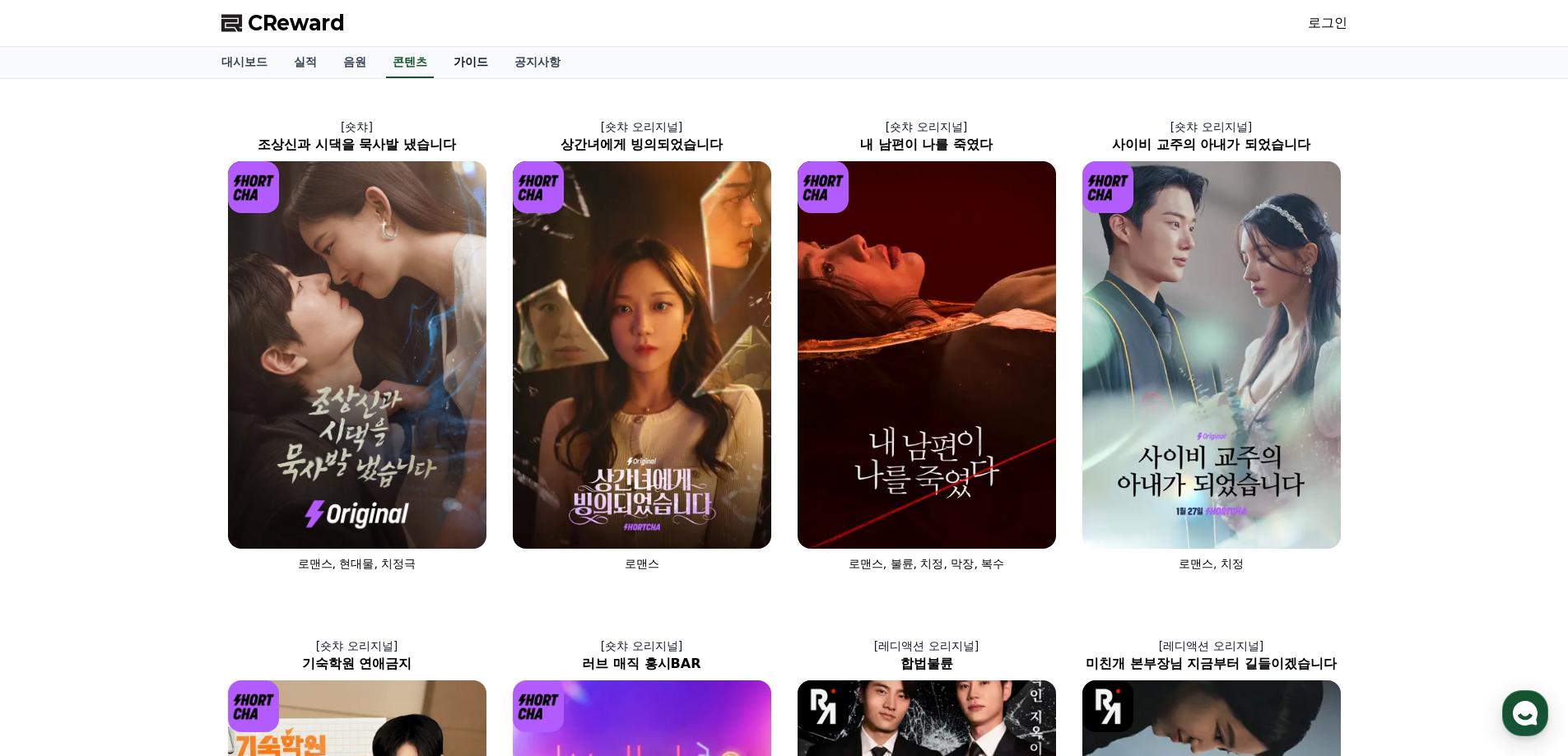
click at [499, 62] on link "가이드" at bounding box center [470, 63] width 61 height 32
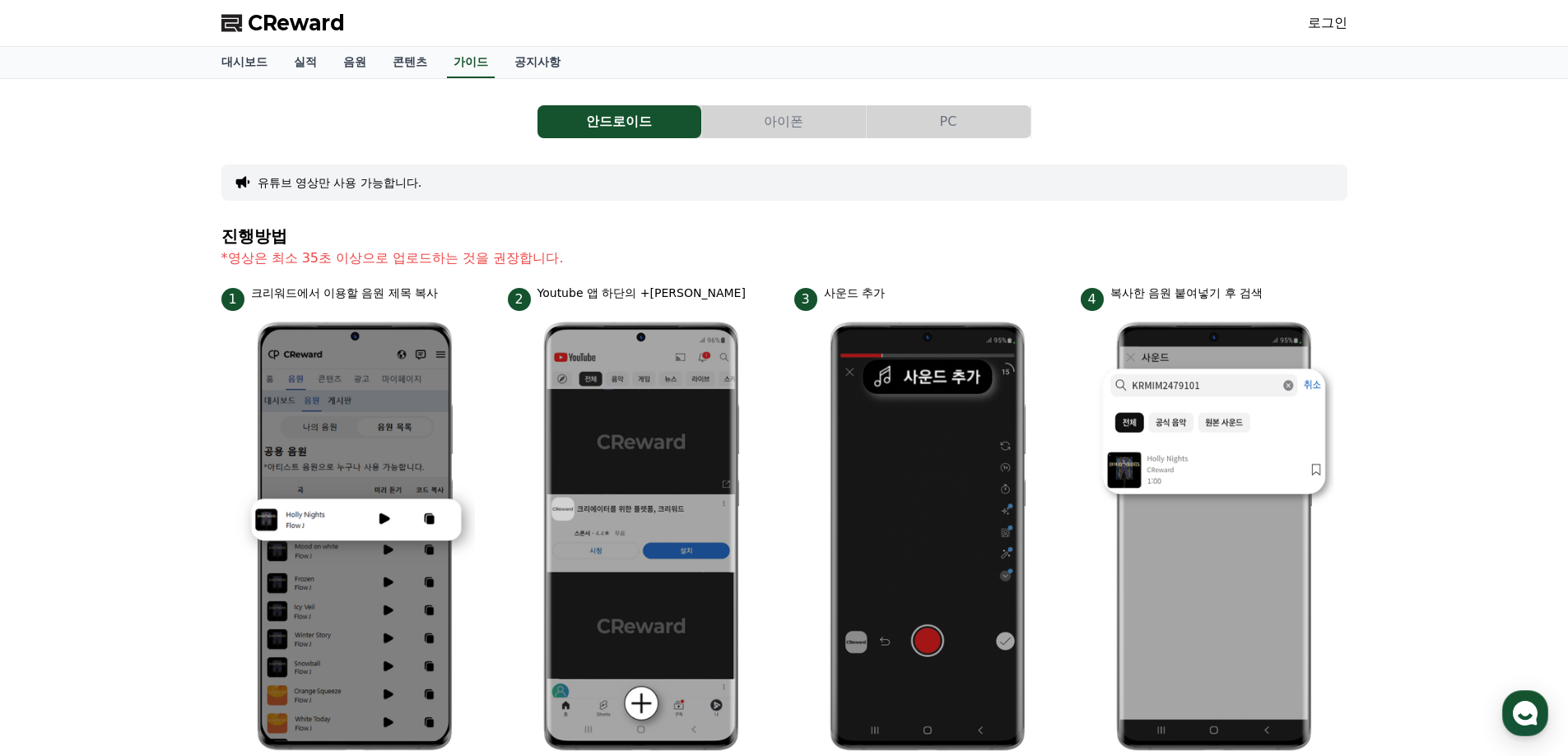
click at [902, 128] on button "PC" at bounding box center [949, 122] width 164 height 33
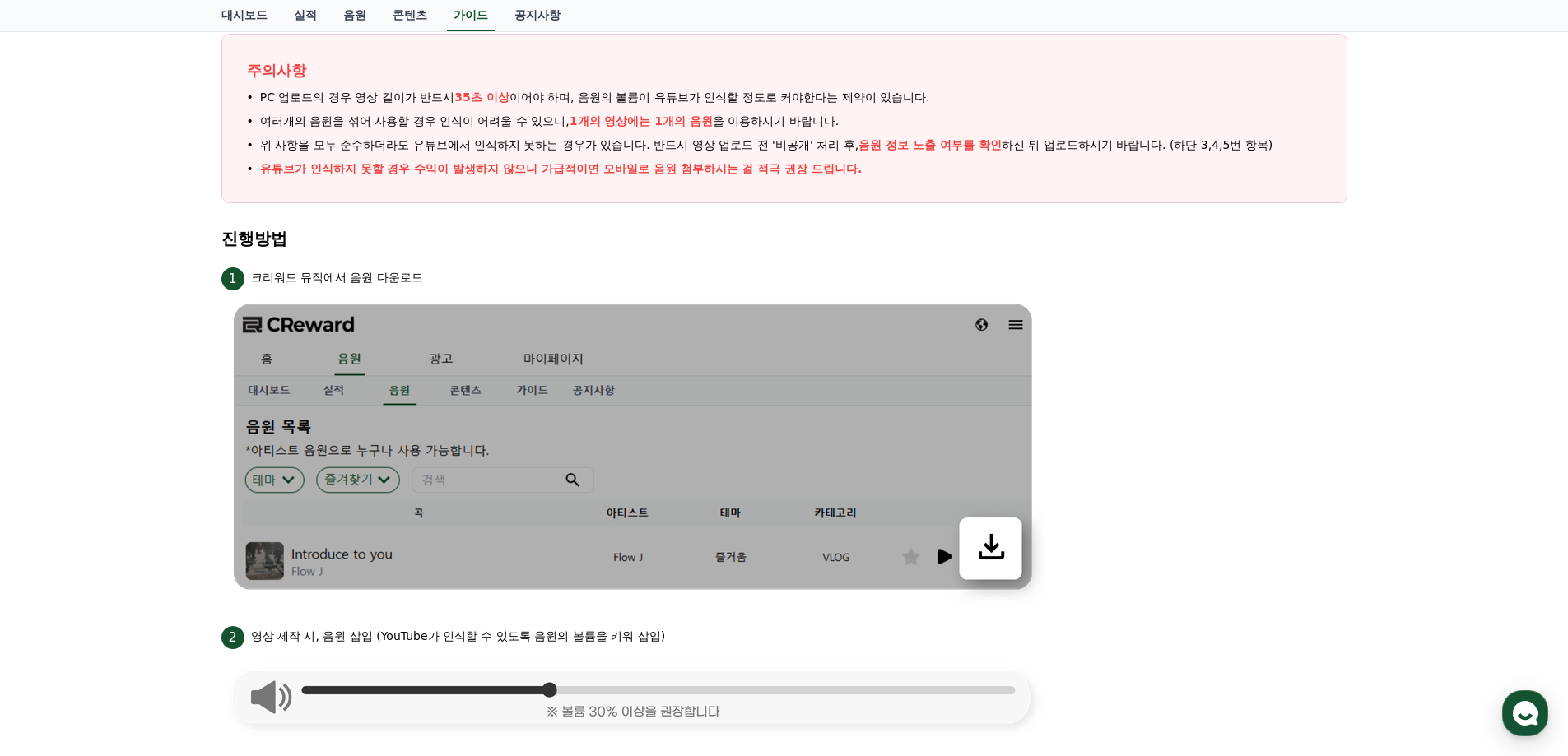
scroll to position [82, 0]
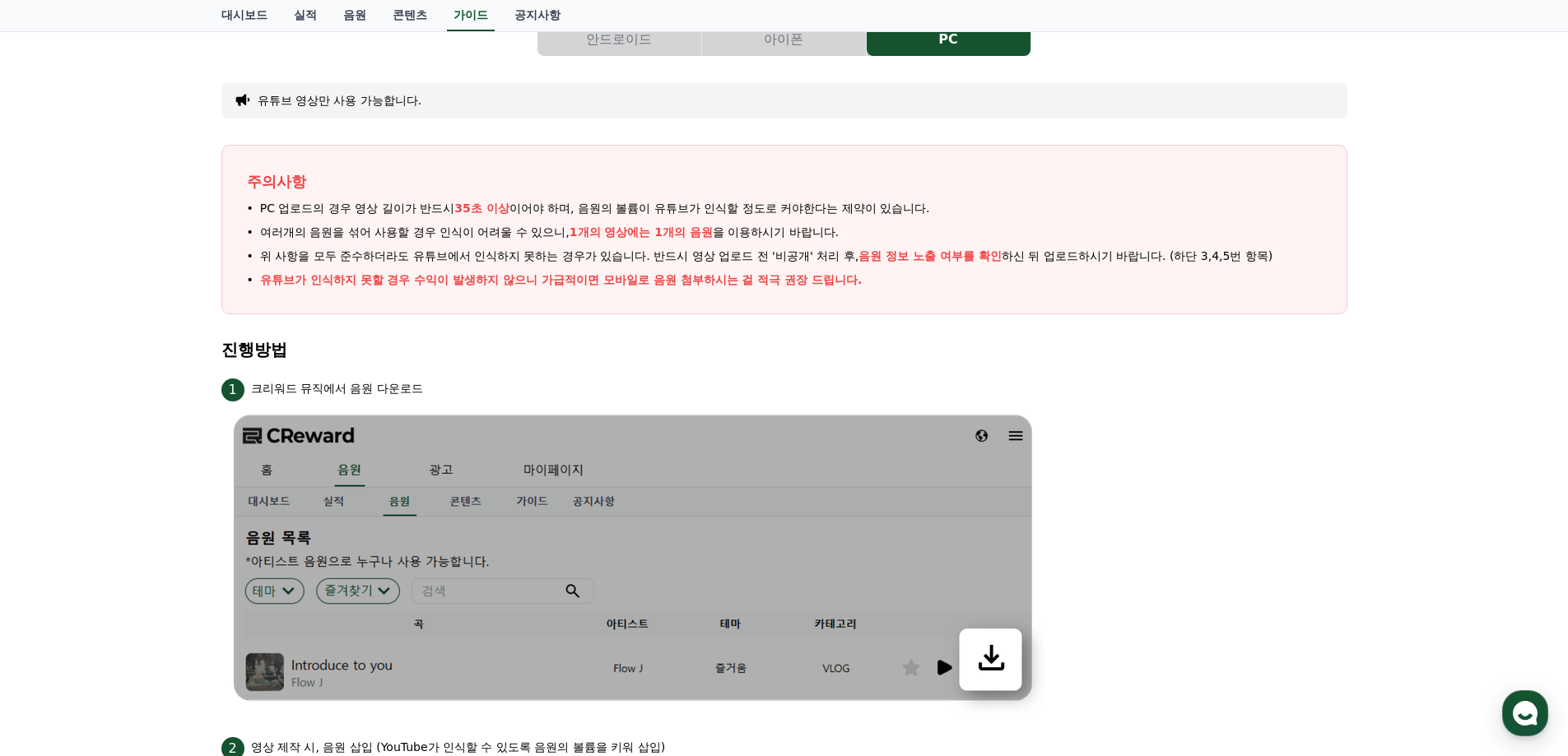
drag, startPoint x: 454, startPoint y: 211, endPoint x: 935, endPoint y: 220, distance: 481.1
click at [931, 220] on ul "PC 업로드의 경우 영상 길이가 반드시 35초 이상 이어야 하며, 음원의 볼륨이 유튜브가 인식할 정도로 커야한다는 제약이 있습니다. 여러개의 …" at bounding box center [784, 244] width 1075 height 89
click at [784, 49] on button "아이폰" at bounding box center [784, 40] width 164 height 33
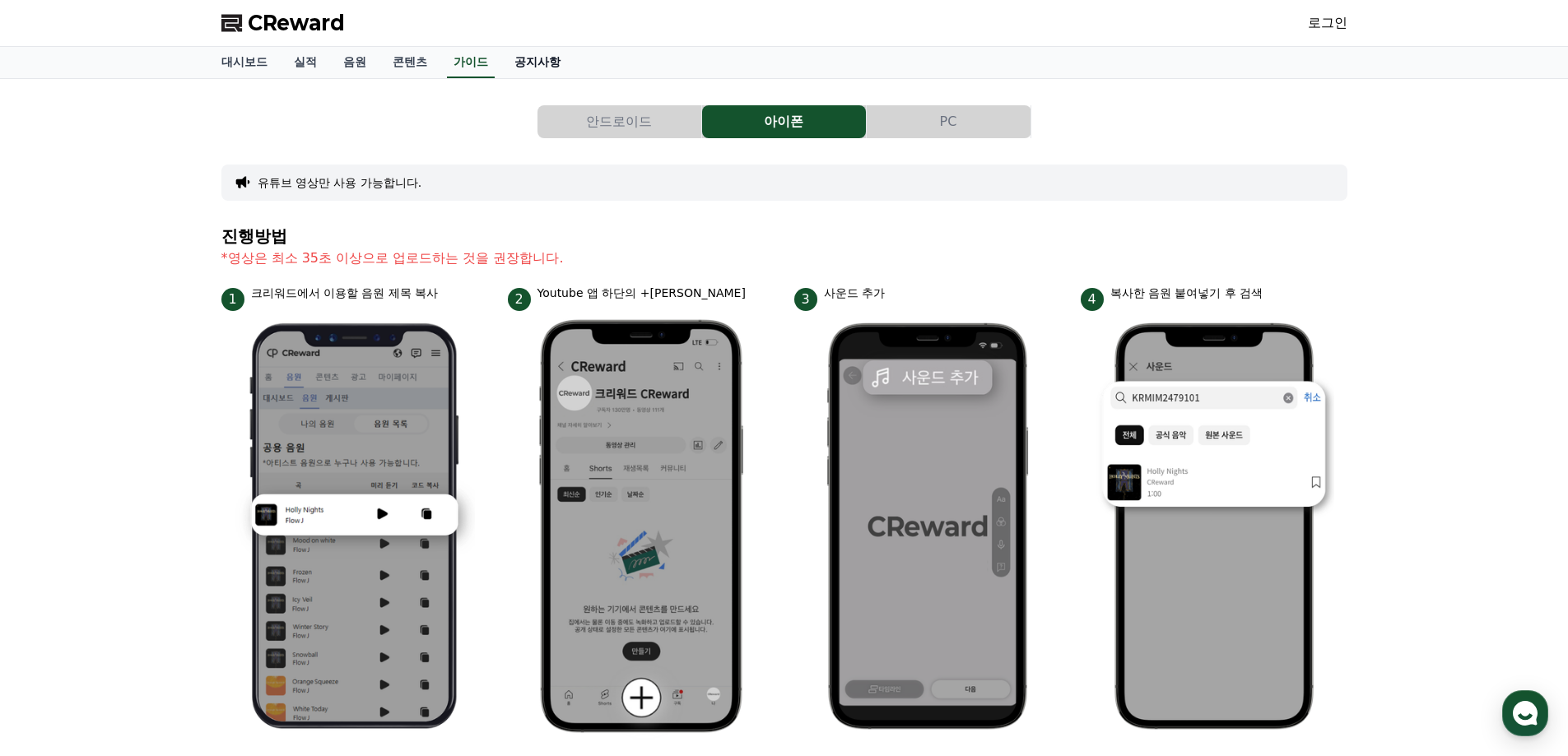
click at [531, 62] on link "공지사항" at bounding box center [536, 63] width 72 height 32
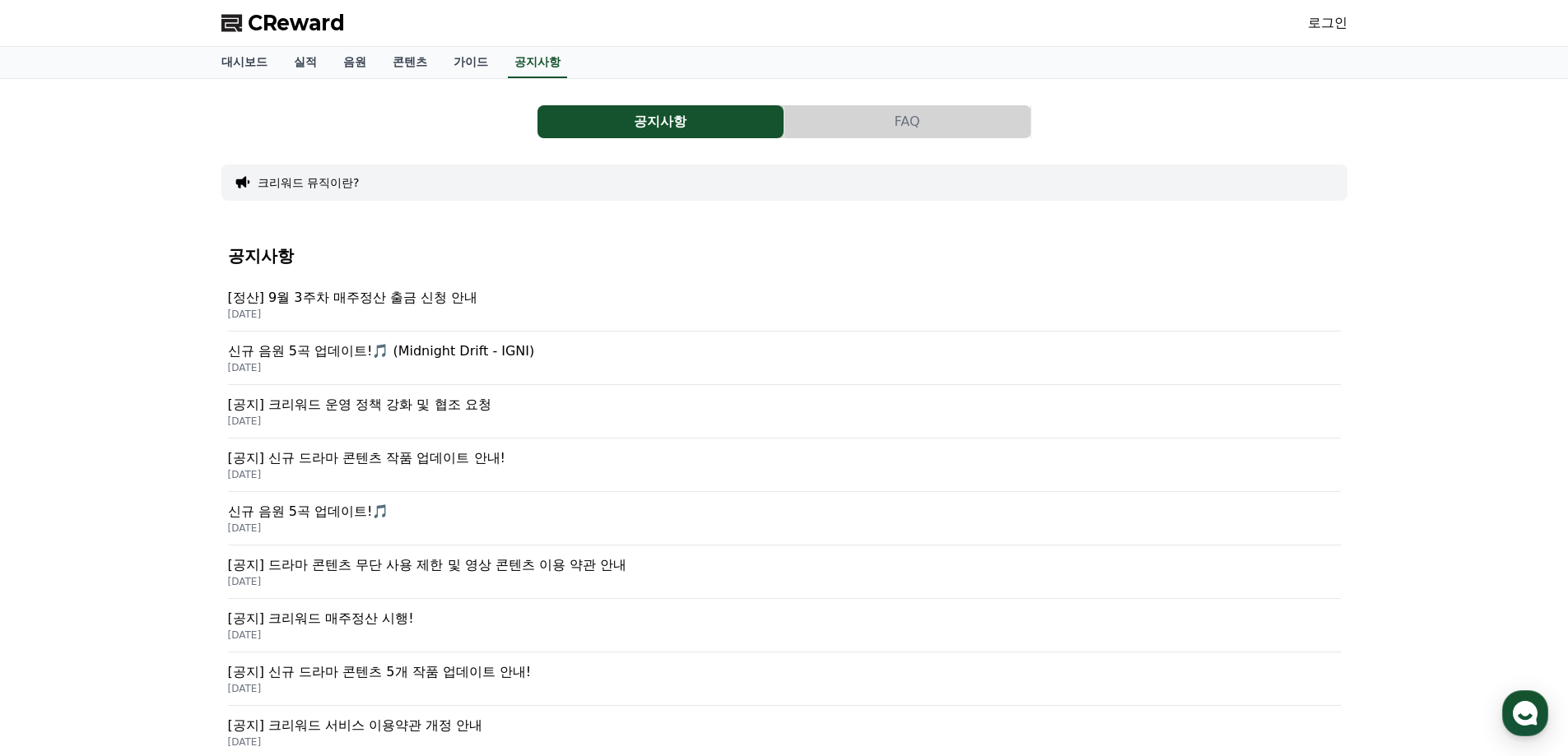
click at [828, 127] on button "FAQ" at bounding box center [907, 122] width 246 height 33
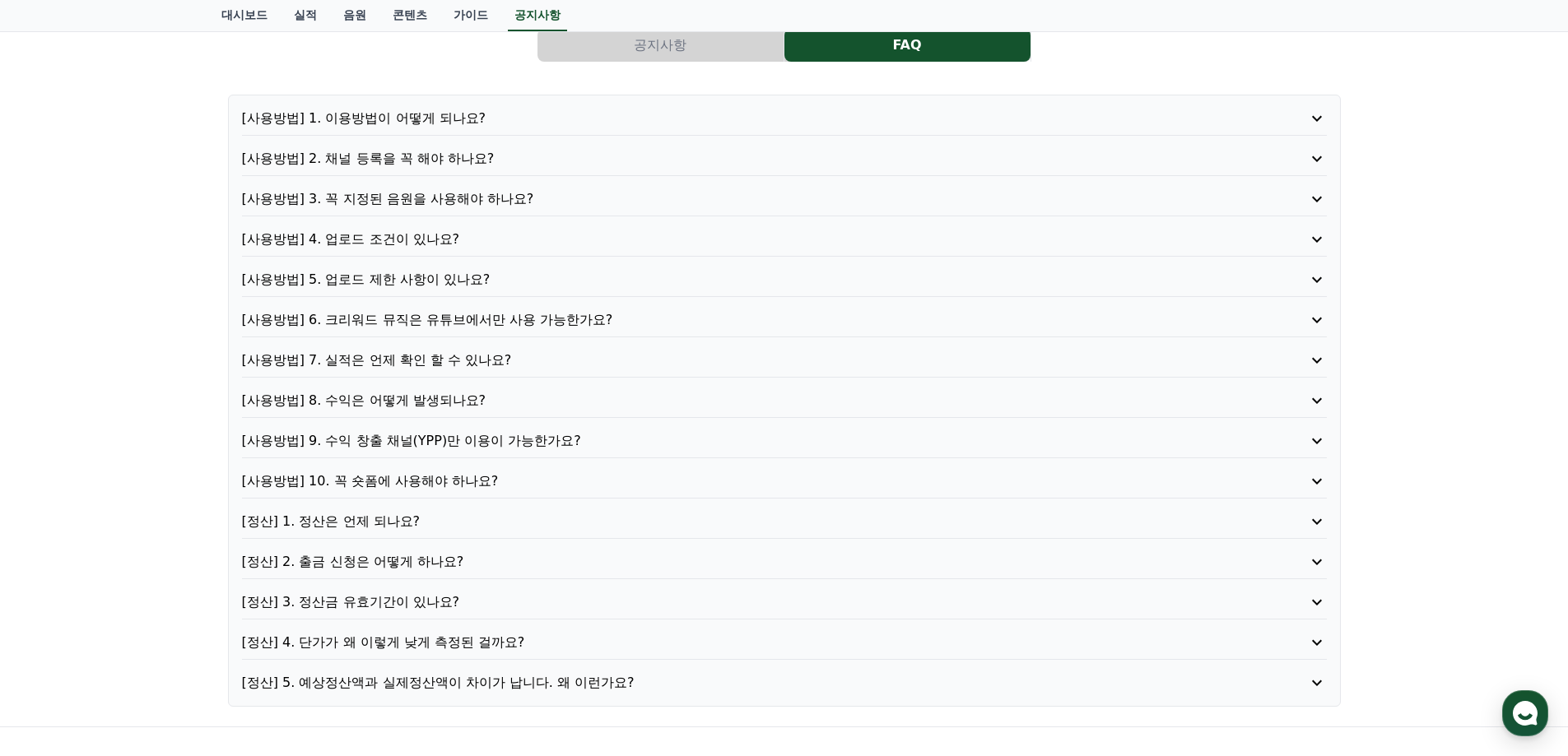
scroll to position [165, 0]
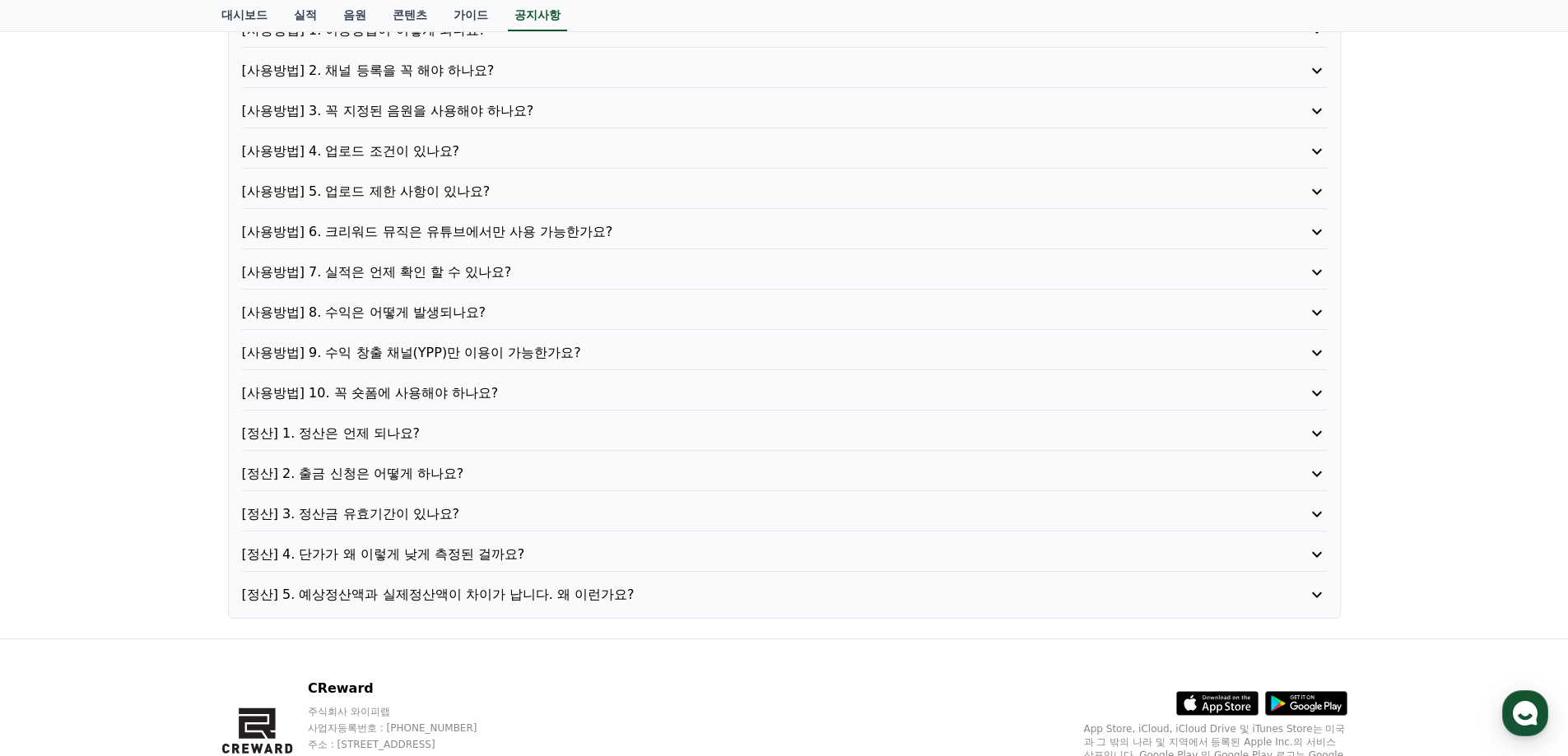
click at [407, 347] on p "[사용방법] 9. 수익 창출 채널(YPP)만 이용이 가능한가요?" at bounding box center [741, 353] width 998 height 20
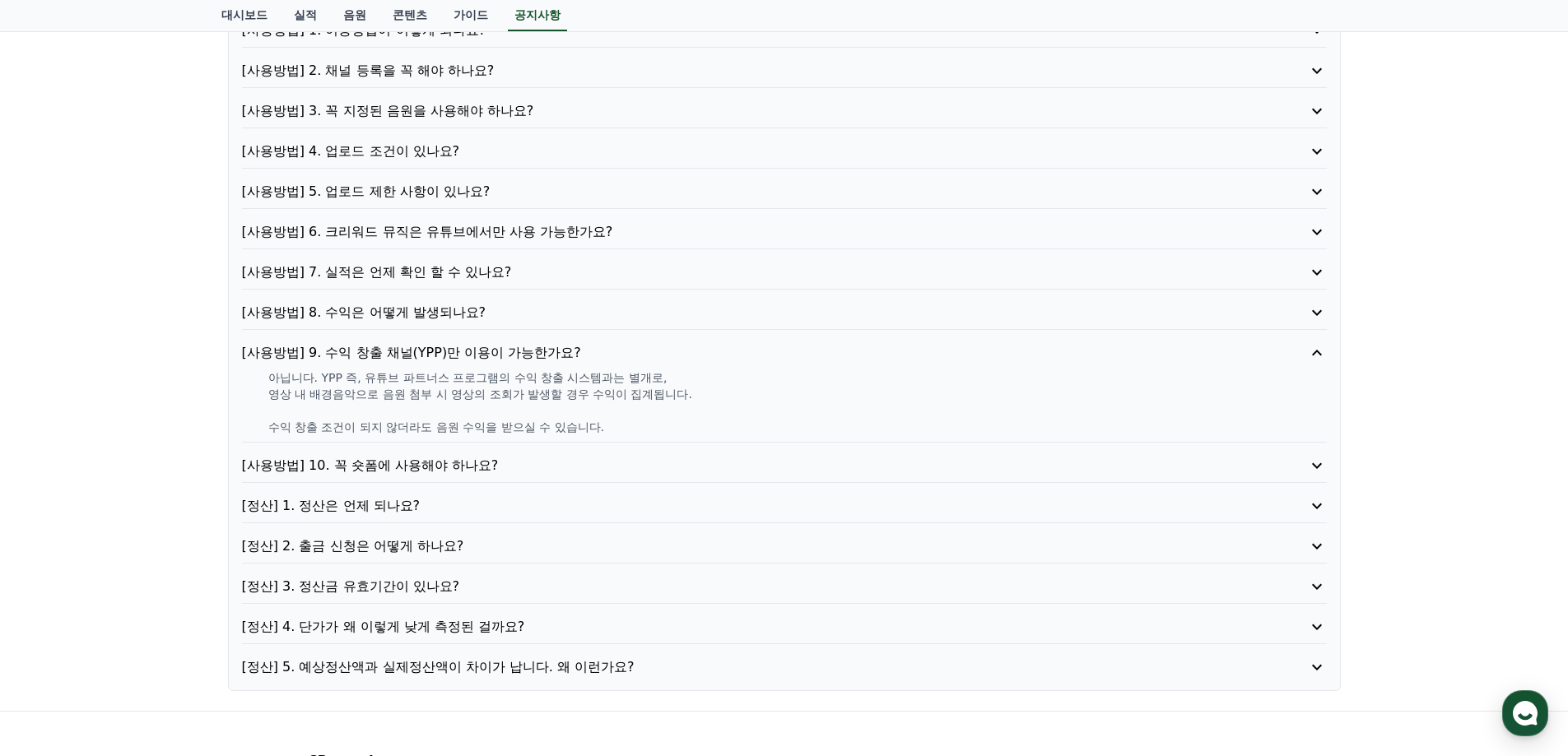
click at [465, 308] on p "[사용방법] 8. 수익은 어떻게 발생되나요?" at bounding box center [741, 313] width 998 height 20
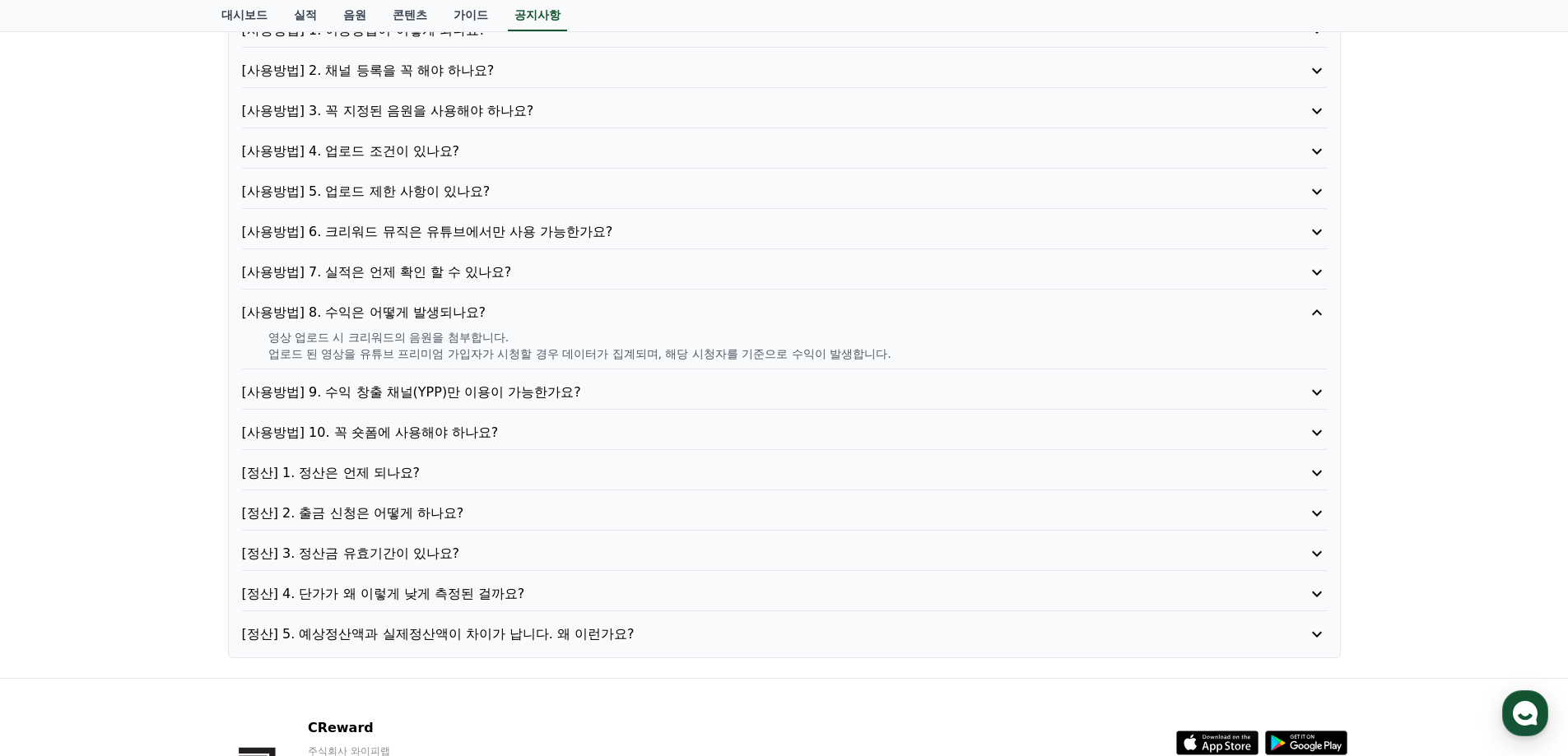
click at [484, 261] on div "[사용방법] 1. 이용방법이 어떻게 되나요? [사용방법] 2. 채널 등록을 꼭 해야 하나요? [사용방법] 3. 꼭 지정된 음원을 사용해야 하나…" at bounding box center [784, 332] width 1113 height 652
click at [481, 271] on p "[사용방법] 7. 실적은 언제 확인 할 수 있나요?" at bounding box center [741, 273] width 998 height 20
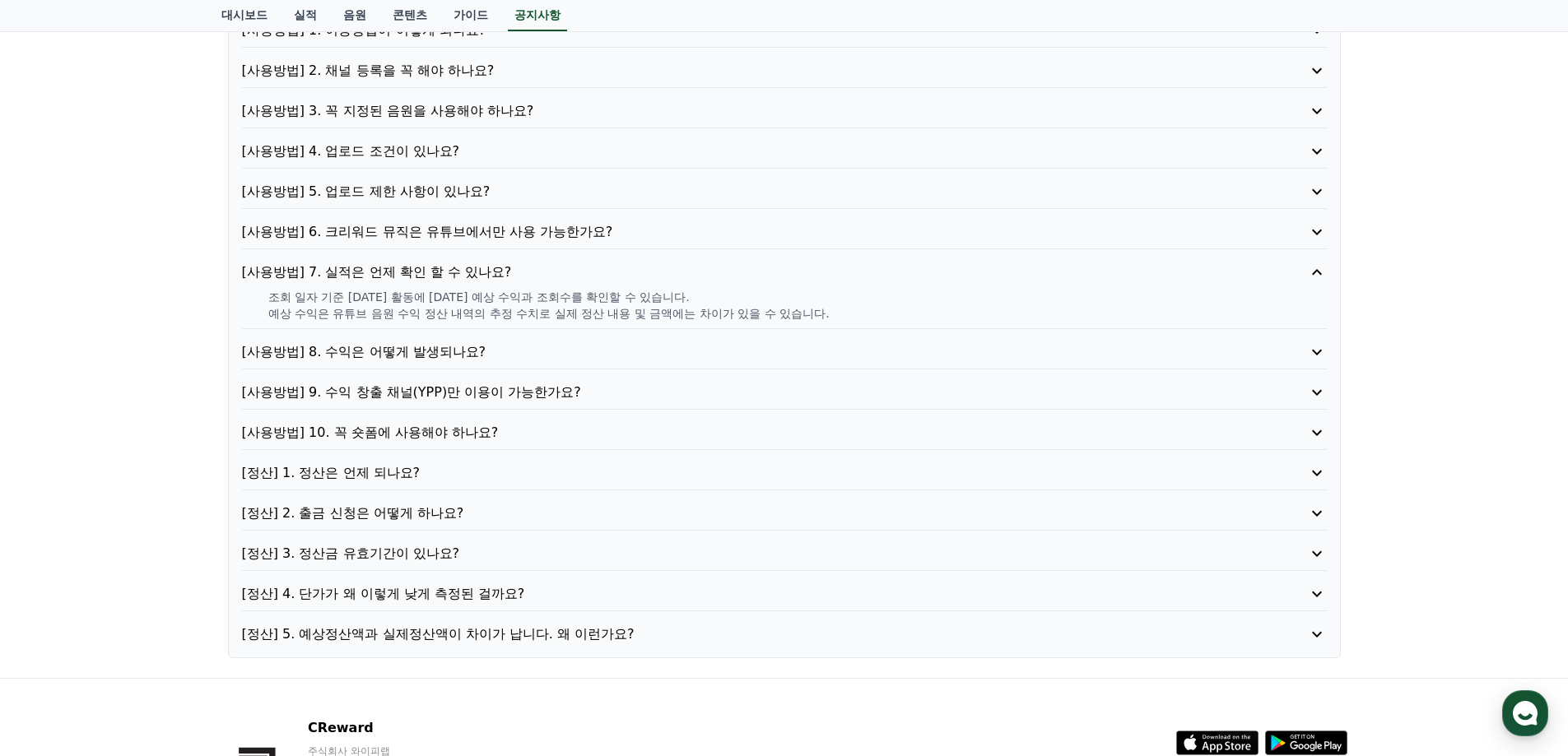
click at [492, 232] on p "[사용방법] 6. 크리워드 뮤직은 유튜브에서만 사용 가능한가요?" at bounding box center [741, 232] width 998 height 20
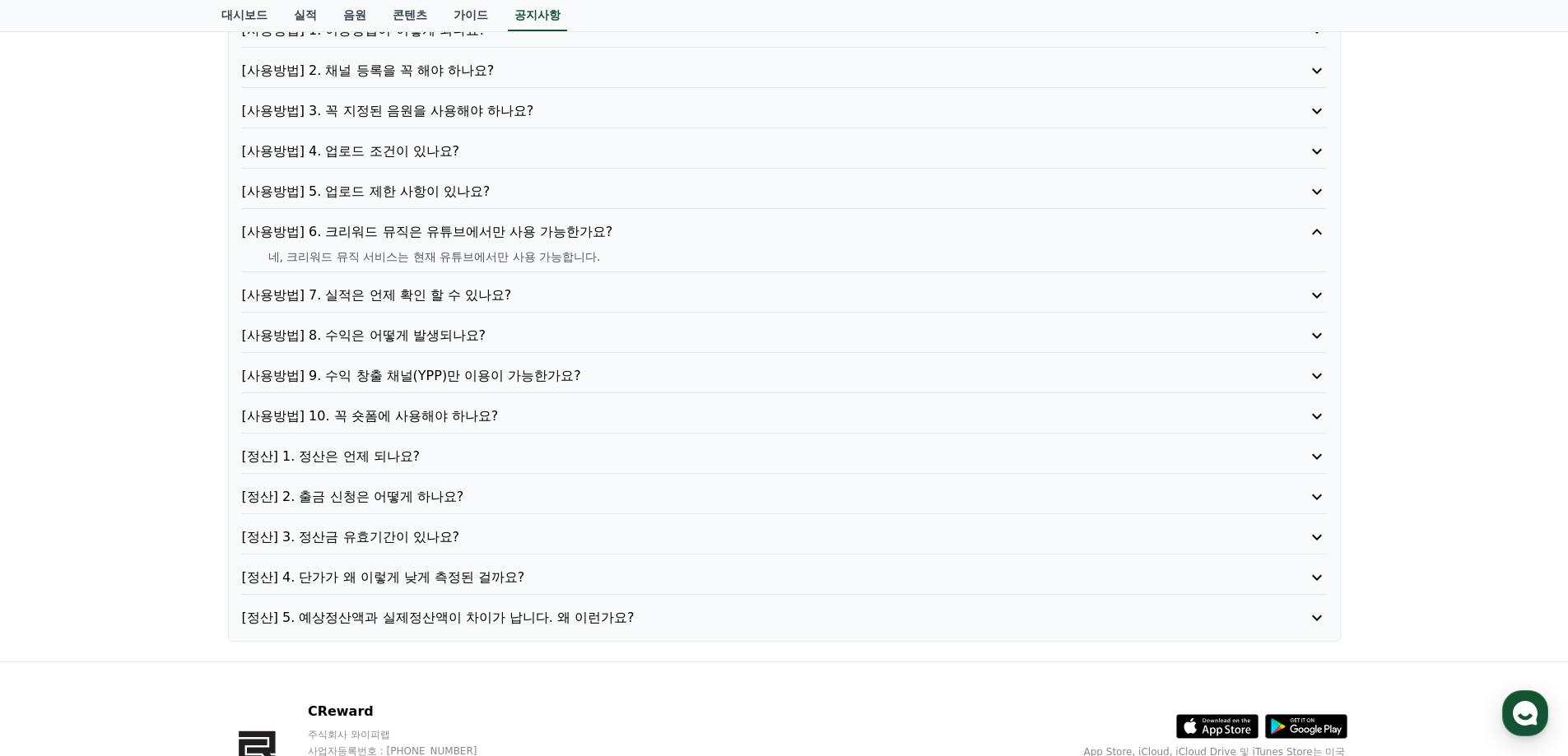
click at [463, 184] on p "[사용방법] 5. 업로드 제한 사항이 있나요?" at bounding box center [741, 191] width 998 height 20
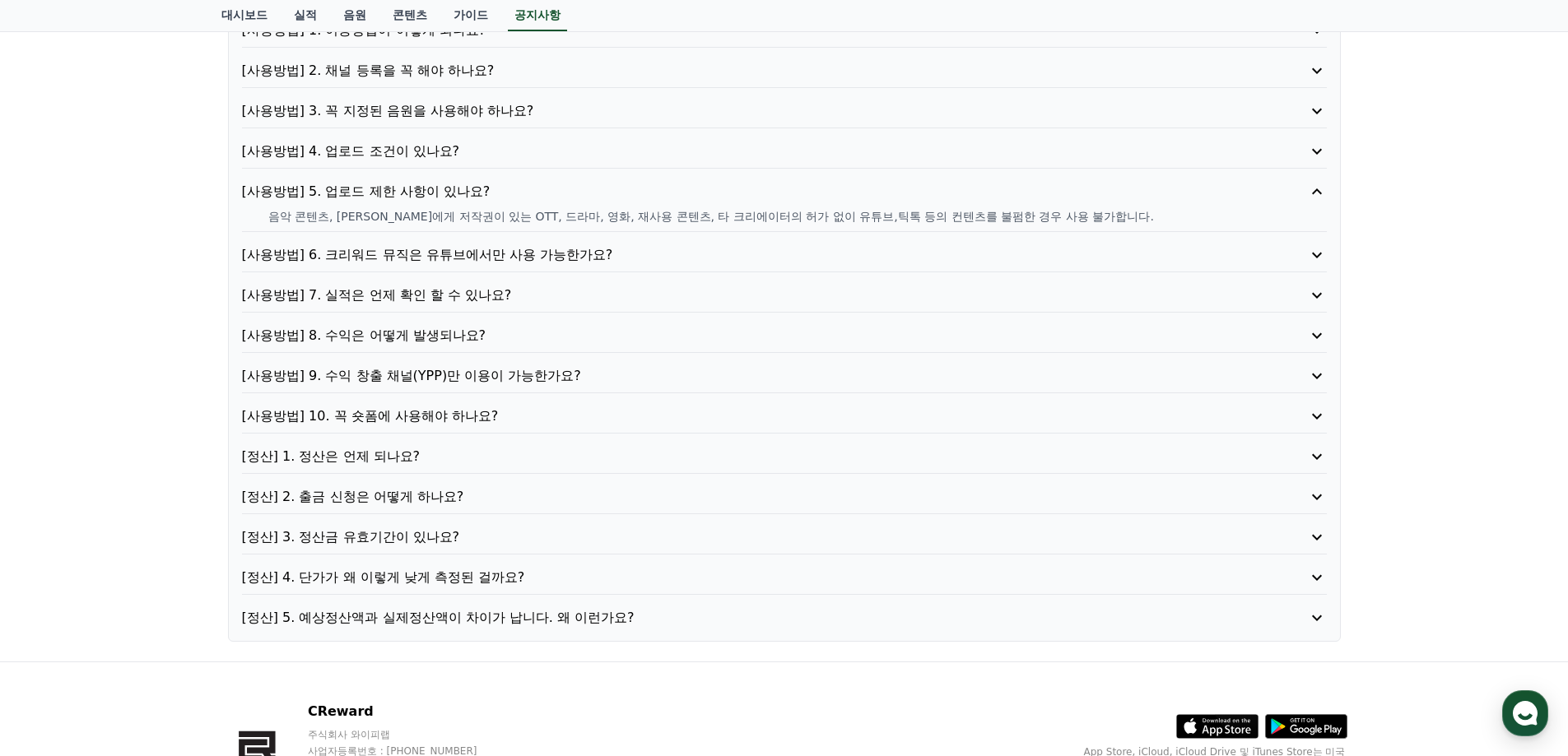
click at [449, 153] on p "[사용방법] 4. 업로드 조건이 있나요?" at bounding box center [741, 152] width 998 height 20
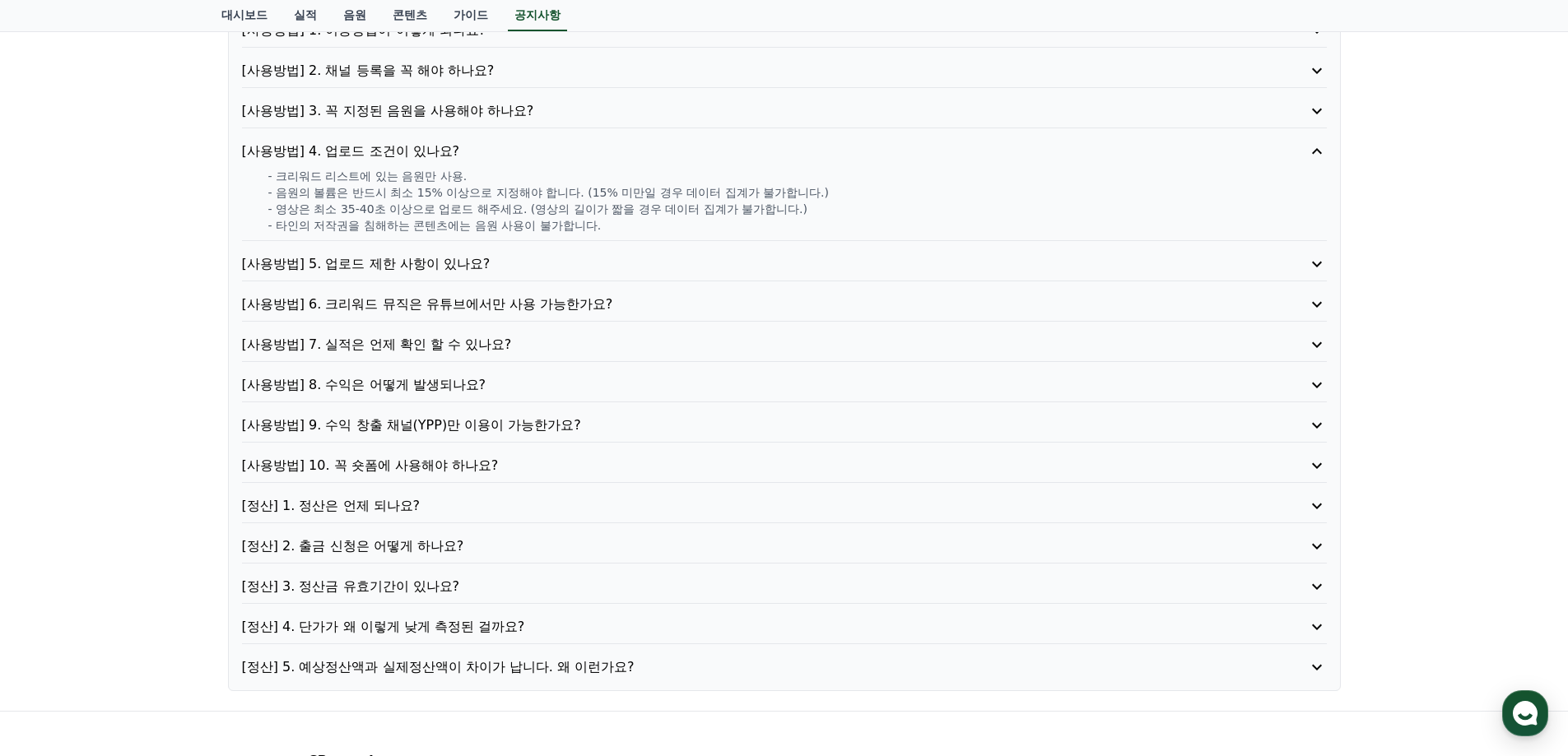
click at [471, 106] on p "[사용방법] 3. 꼭 지정된 음원을 사용해야 하나요?" at bounding box center [741, 111] width 998 height 20
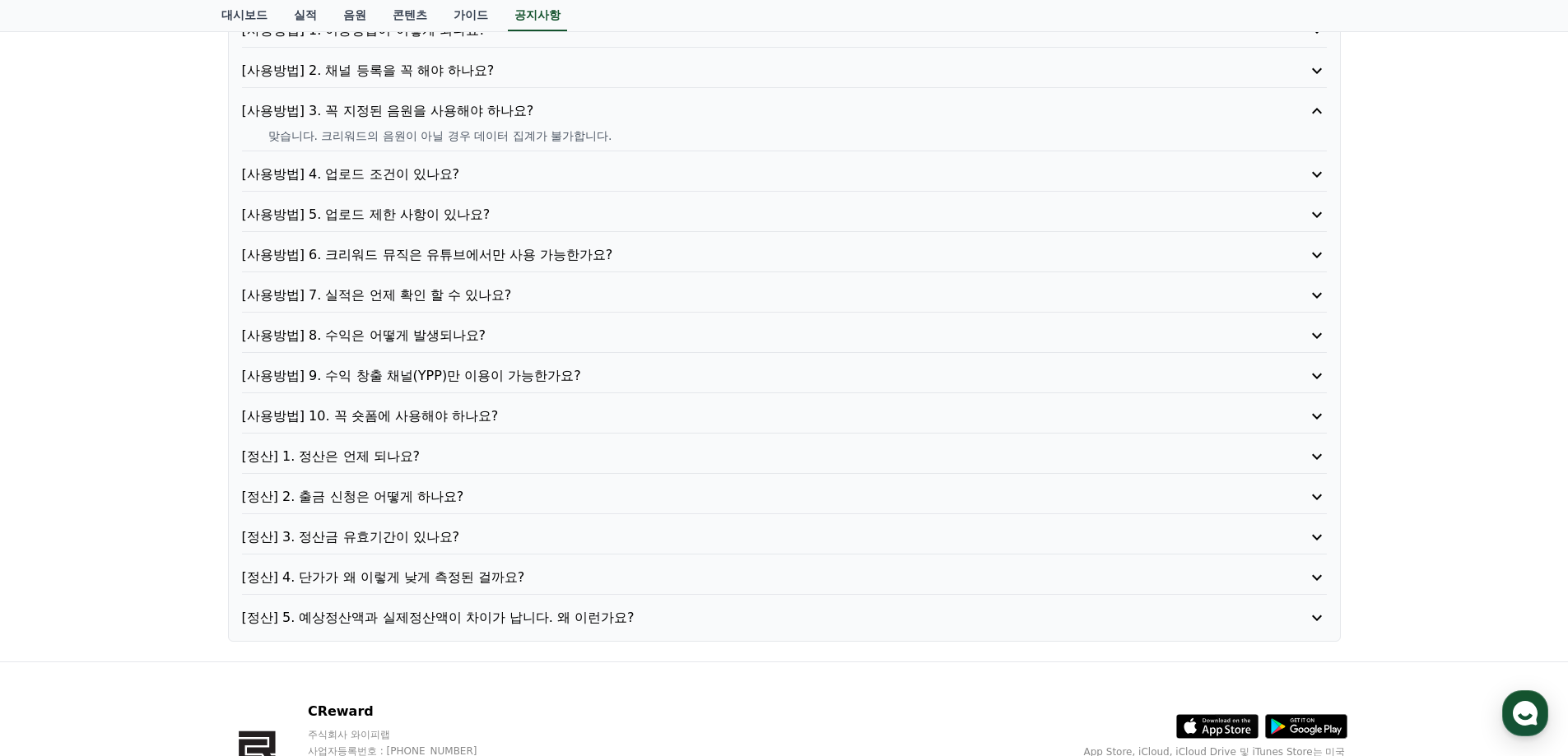
click at [461, 70] on p "[사용방법] 2. 채널 등록을 꼭 해야 하나요?" at bounding box center [741, 70] width 998 height 20
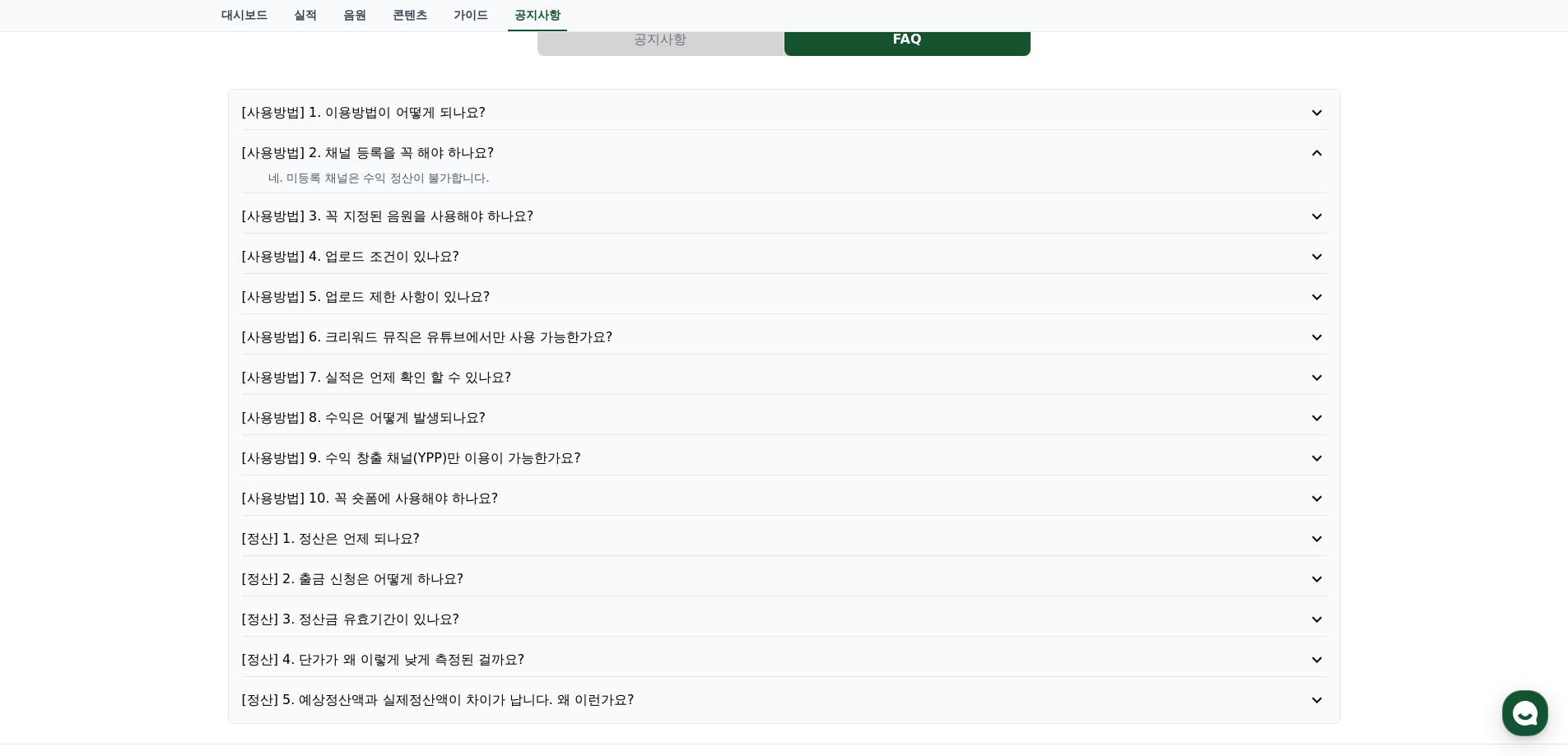
click at [401, 114] on p "[사용방법] 1. 이용방법이 어떻게 되나요?" at bounding box center [741, 113] width 998 height 20
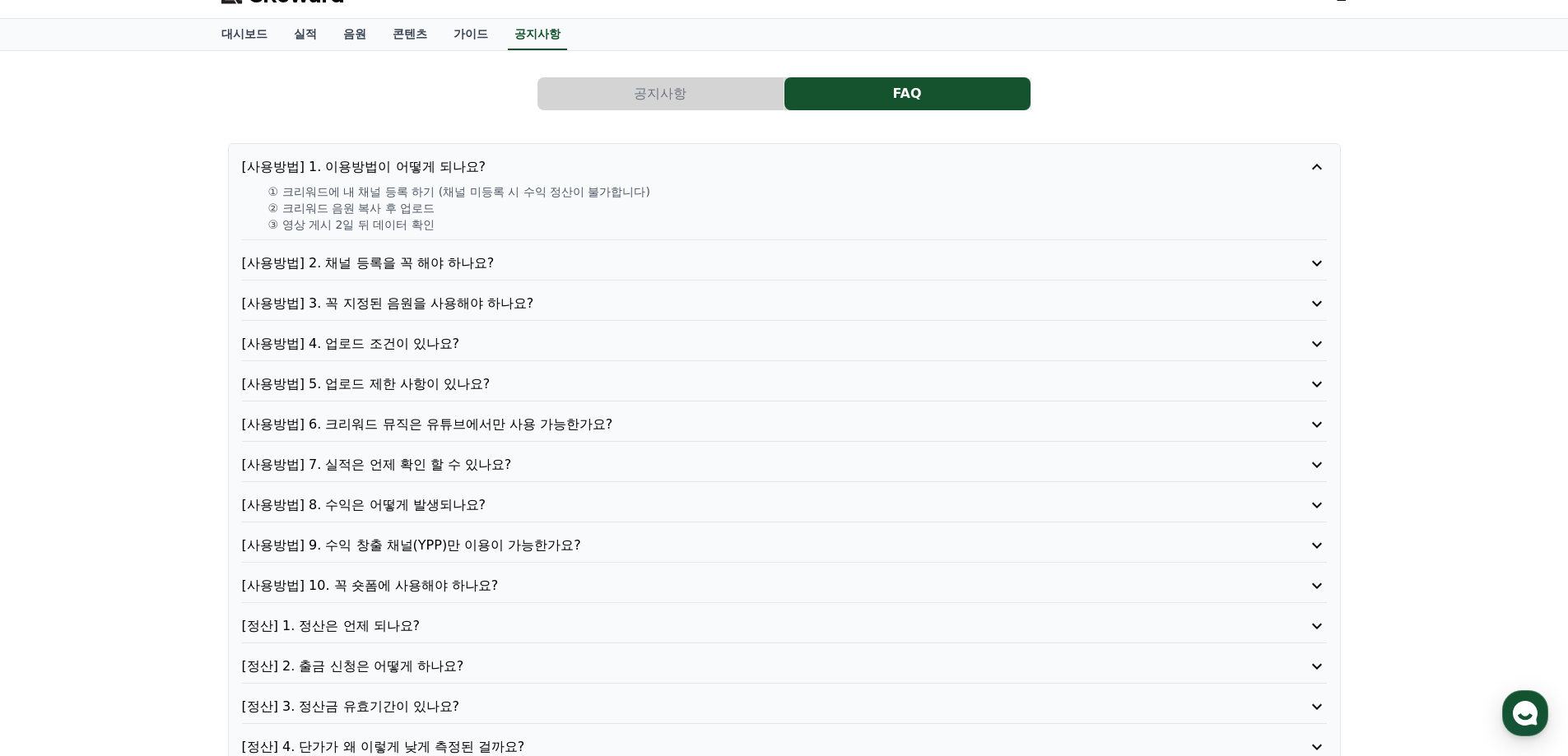
scroll to position [0, 0]
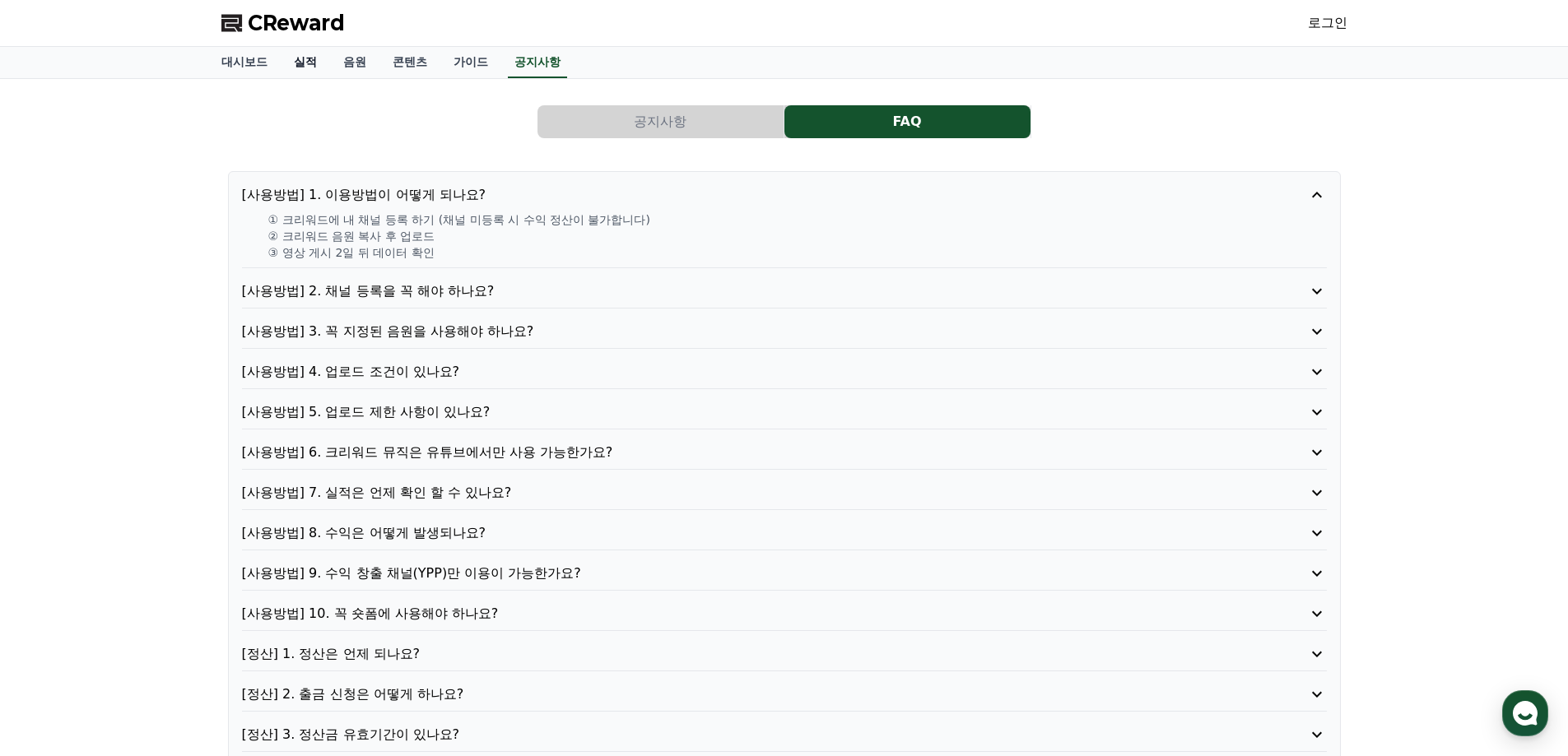
click at [298, 61] on link "실적" at bounding box center [305, 63] width 50 height 32
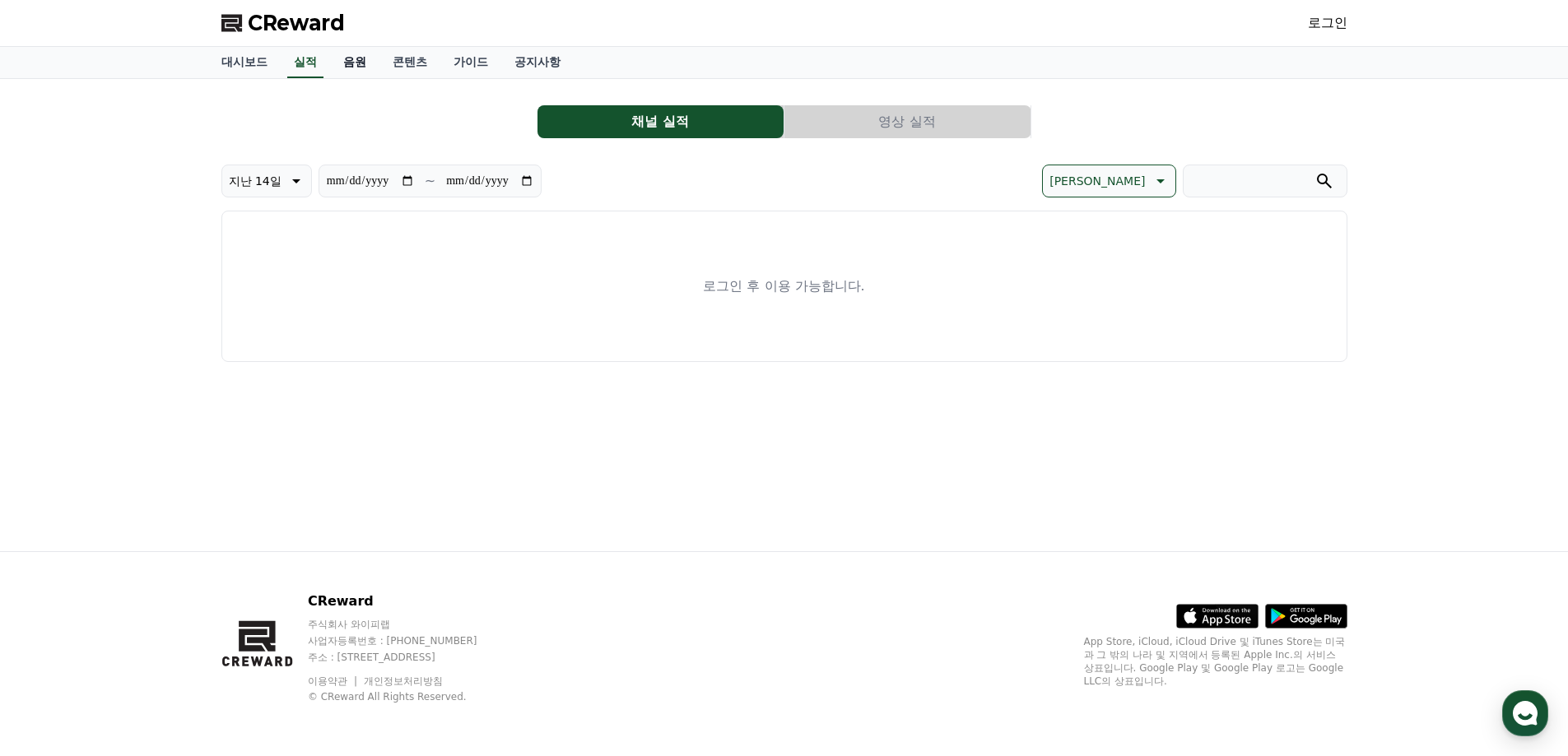
click at [342, 70] on link "음원" at bounding box center [355, 63] width 50 height 32
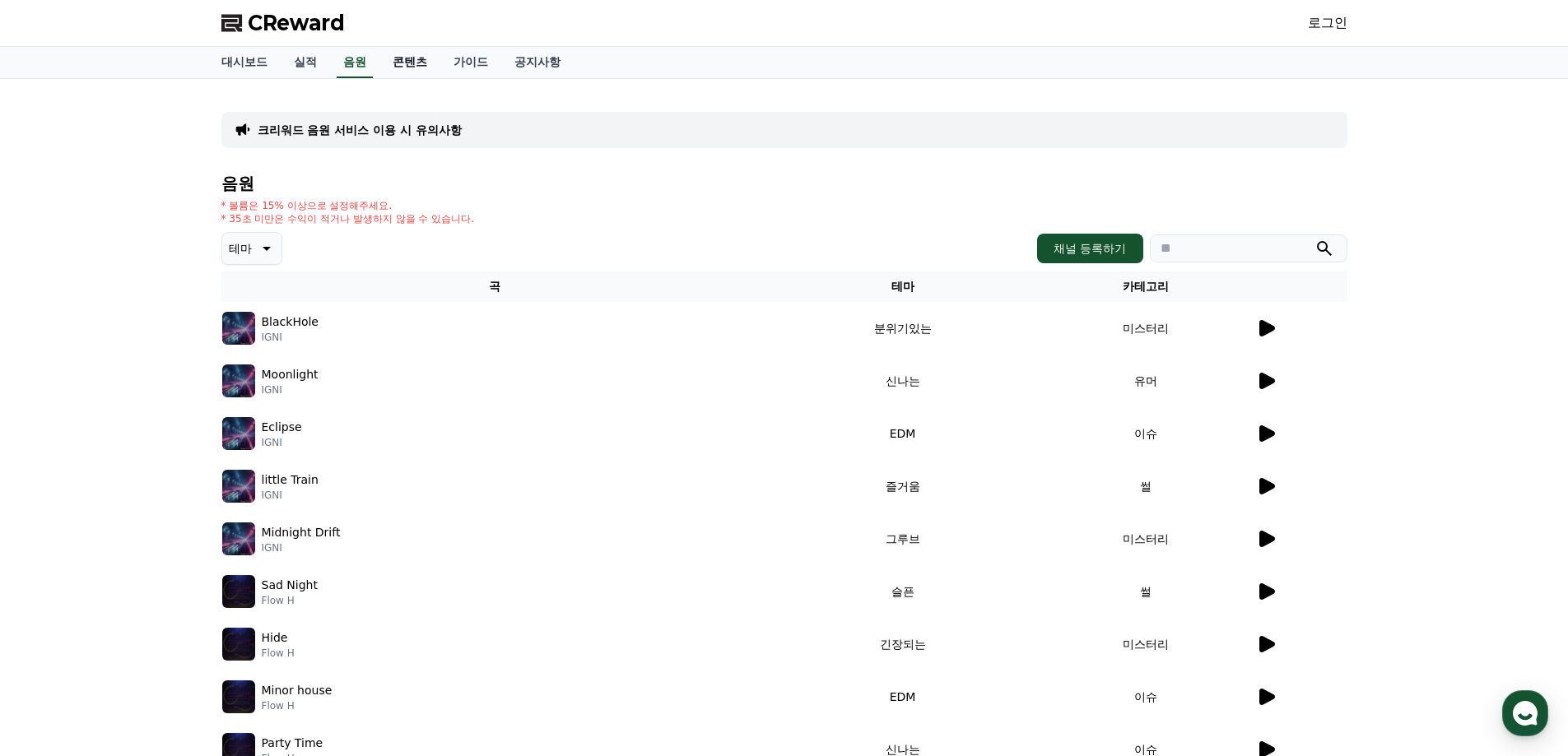
click at [396, 64] on link "콘텐츠" at bounding box center [410, 63] width 61 height 32
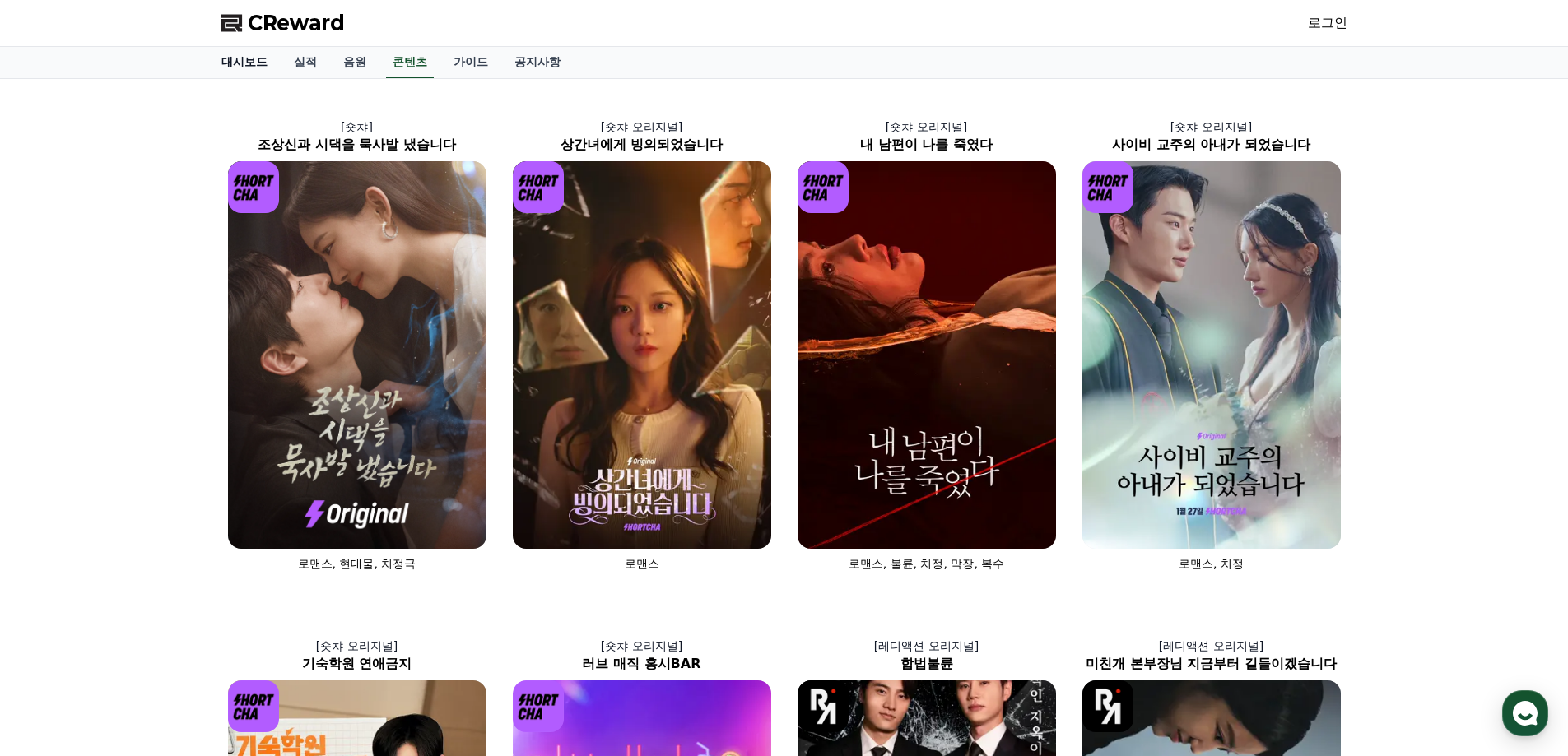
click at [241, 63] on link "대시보드" at bounding box center [244, 63] width 72 height 32
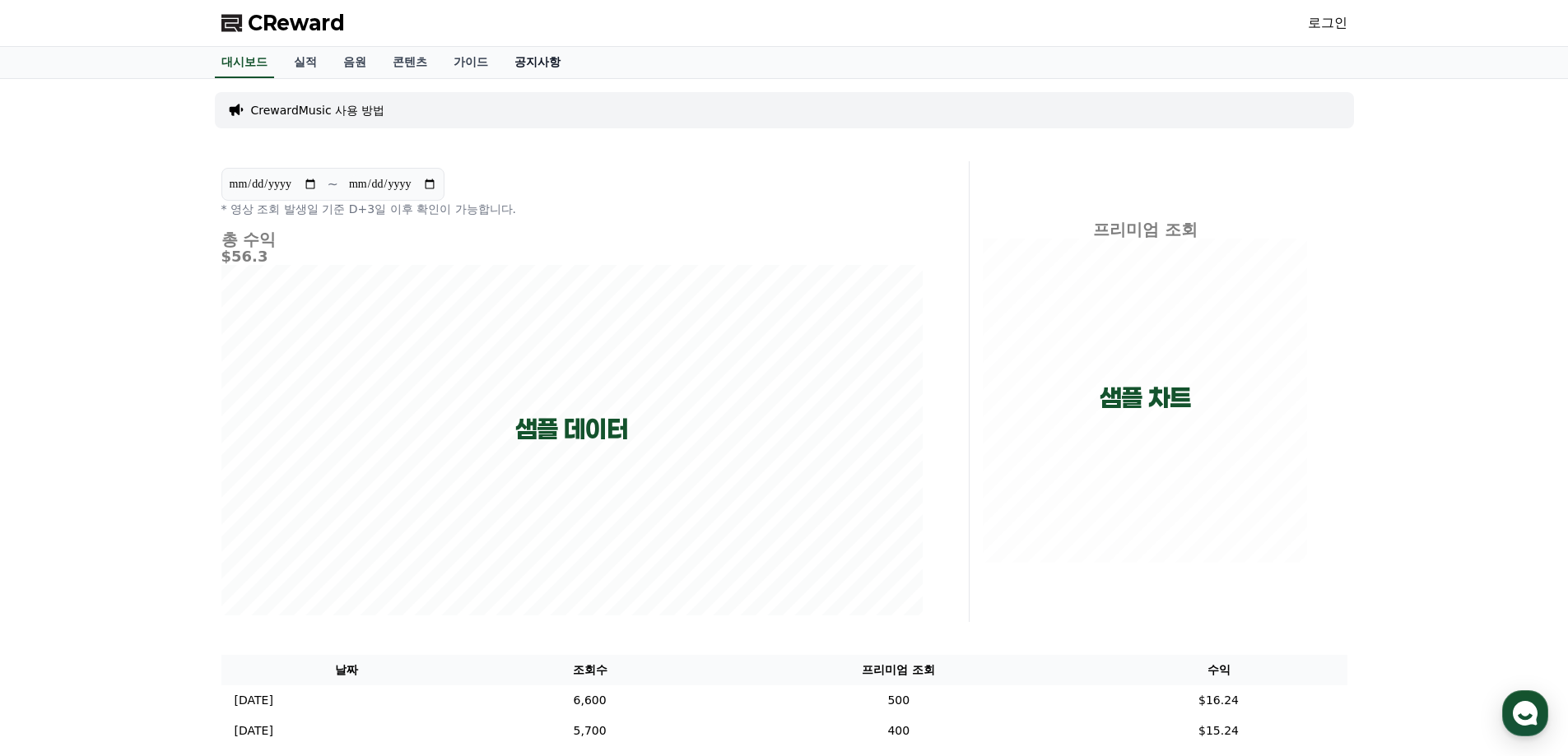
click at [547, 67] on link "공지사항" at bounding box center [536, 63] width 72 height 32
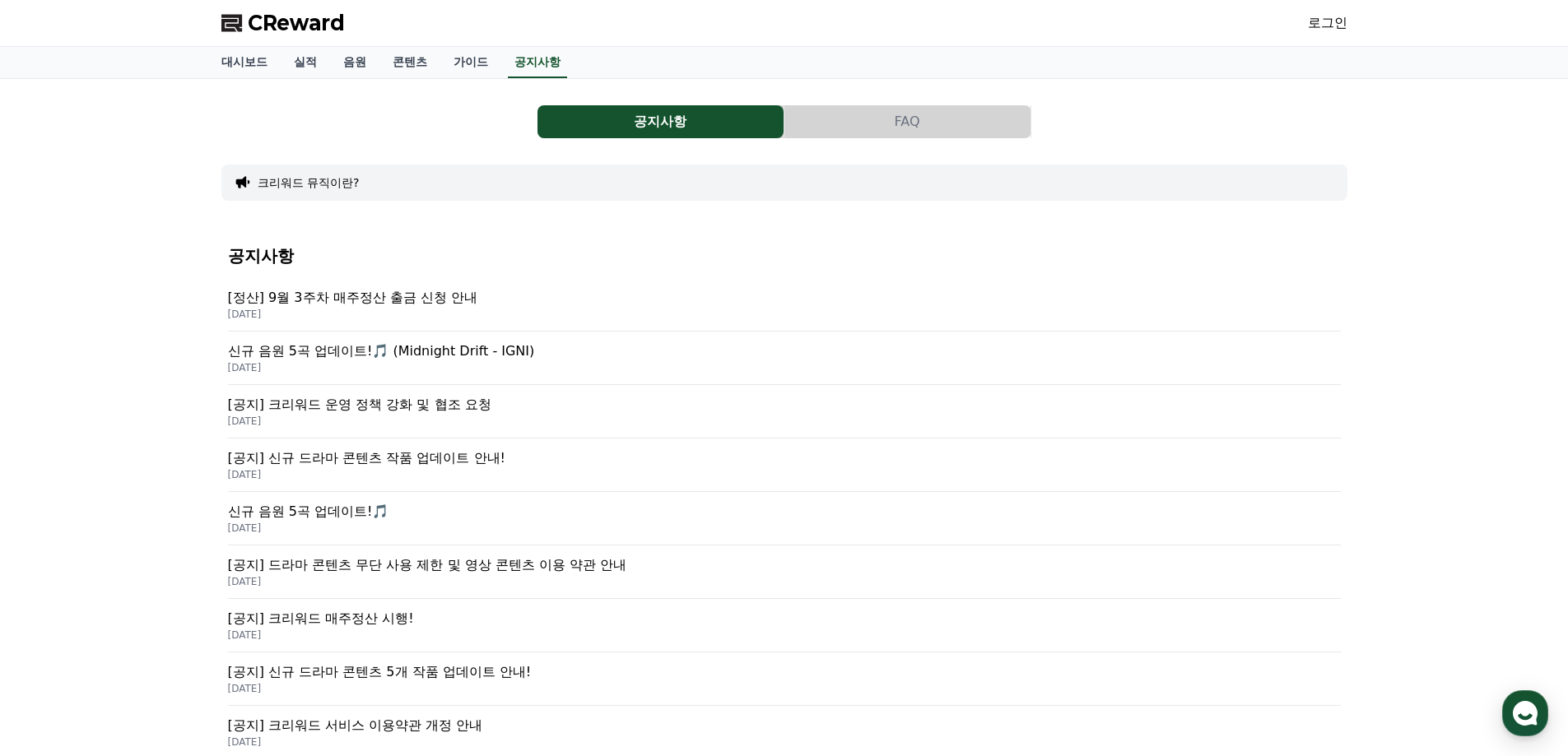
click at [898, 127] on button "FAQ" at bounding box center [907, 122] width 246 height 33
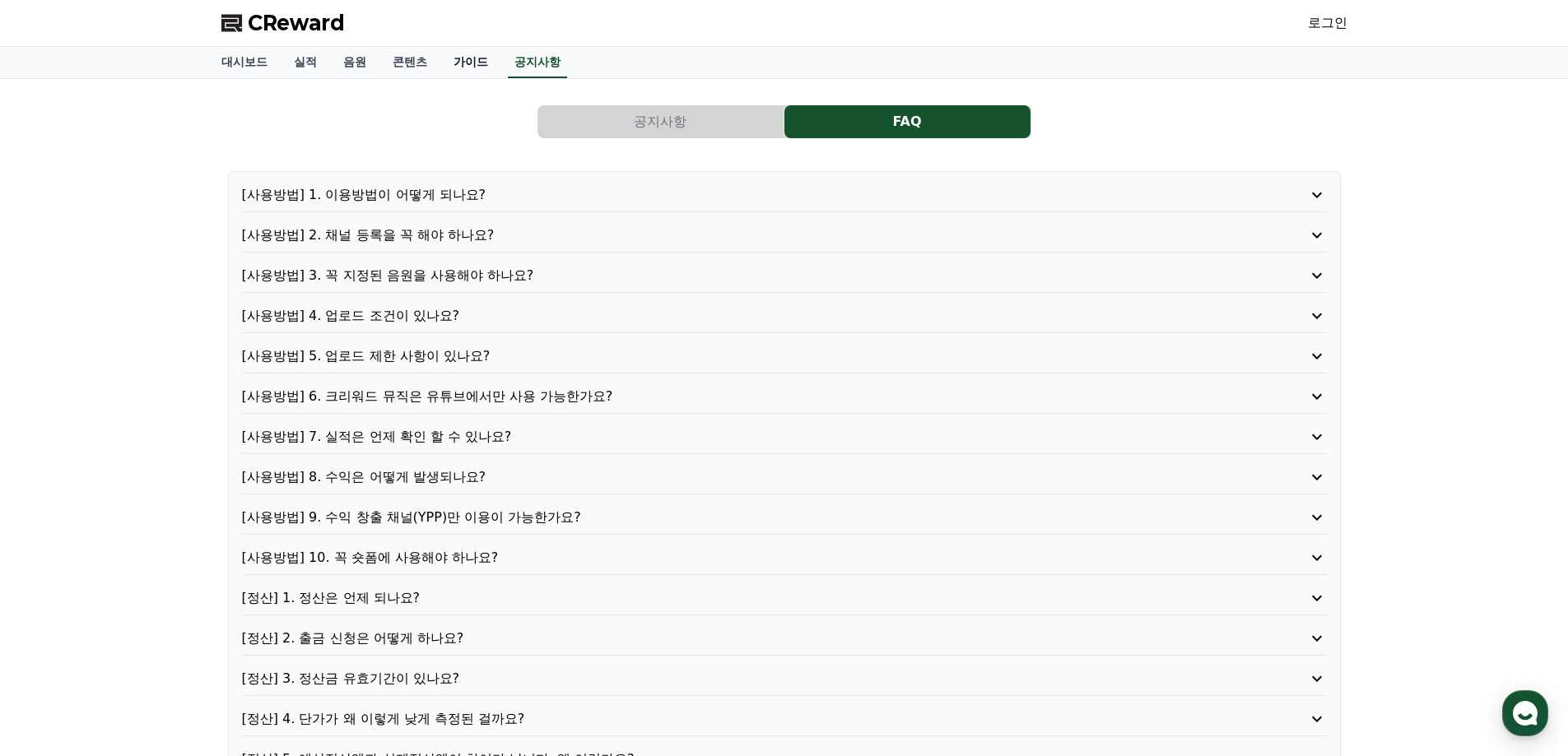
click at [477, 56] on link "가이드" at bounding box center [470, 63] width 61 height 32
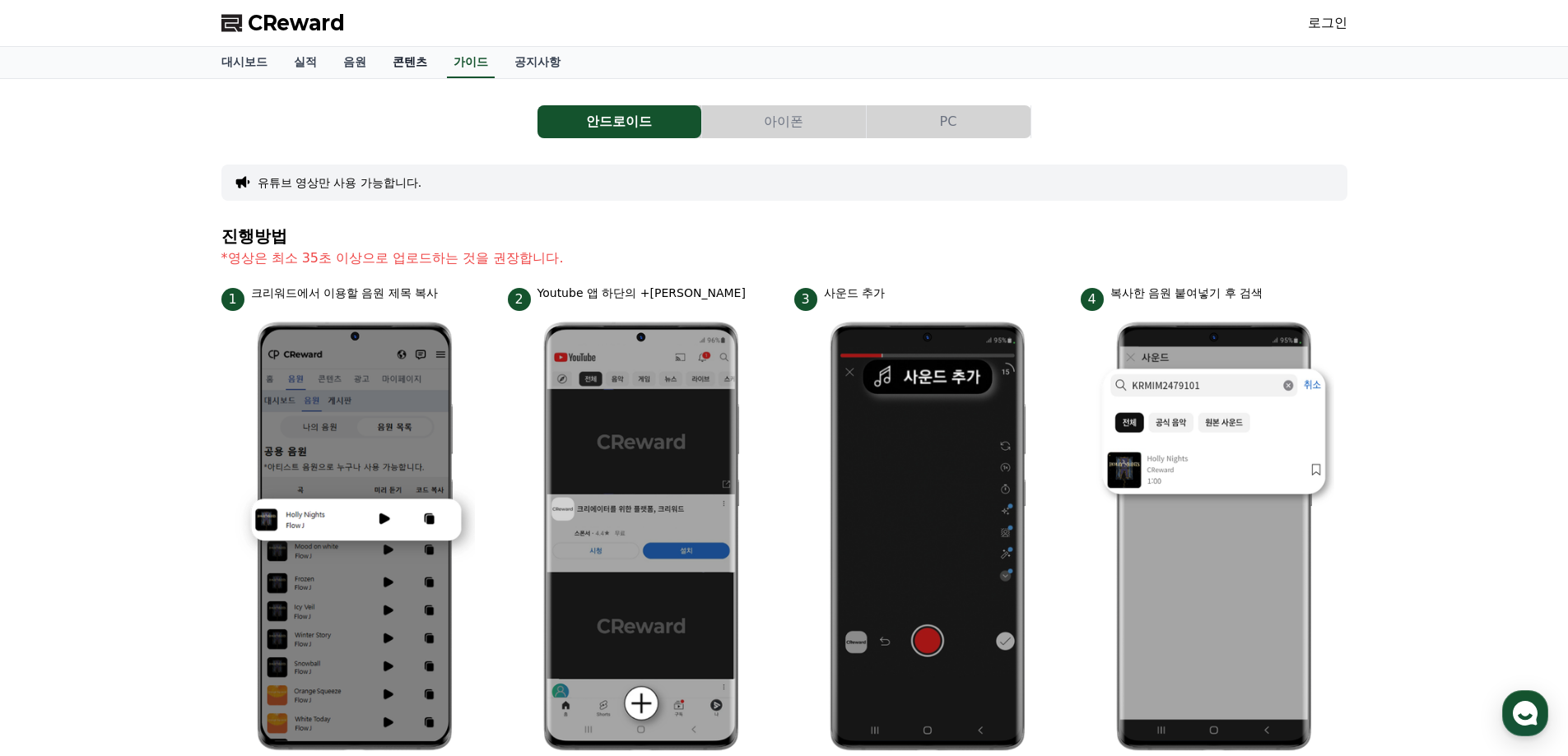
click at [418, 60] on link "콘텐츠" at bounding box center [410, 63] width 61 height 32
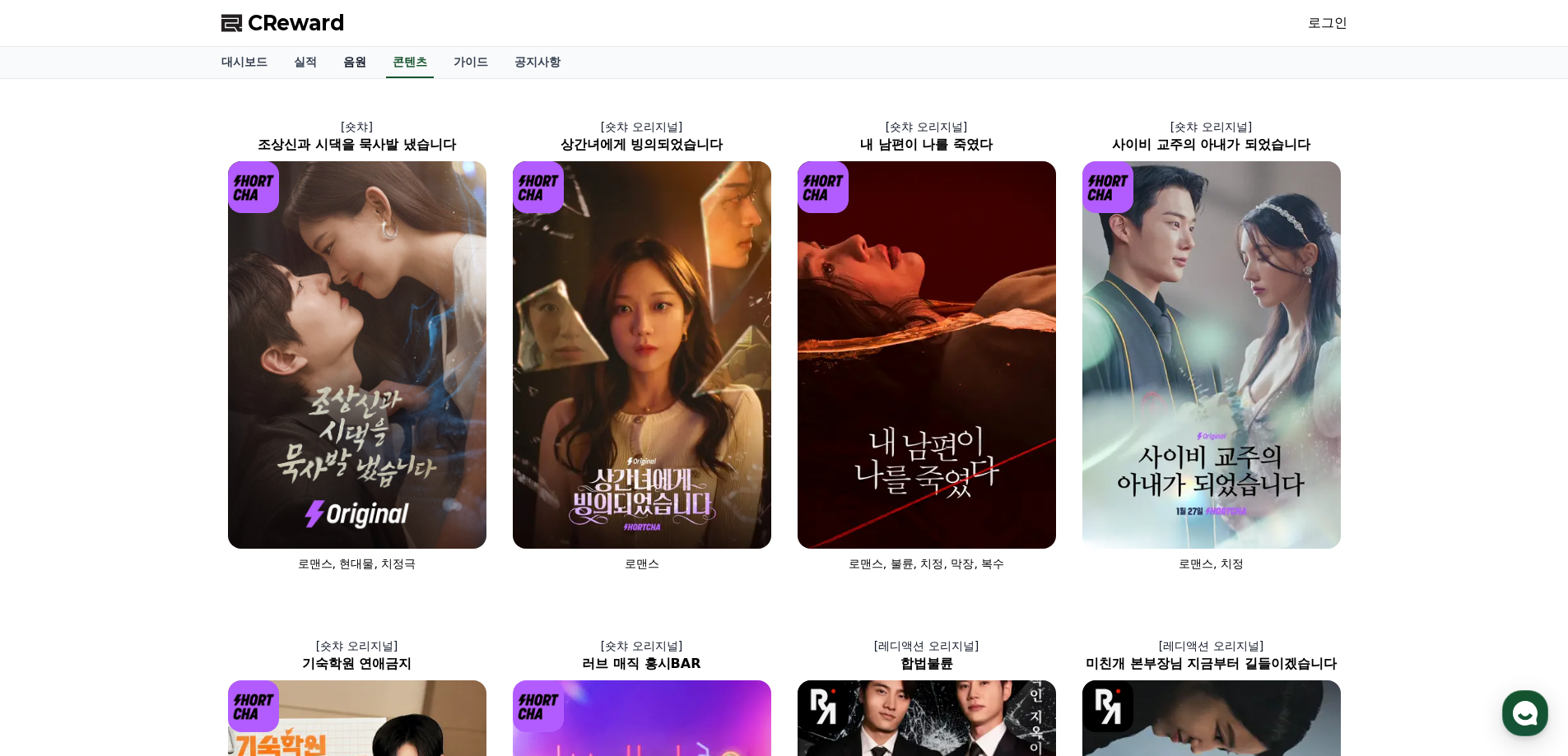
click at [376, 59] on link "음원" at bounding box center [355, 63] width 50 height 32
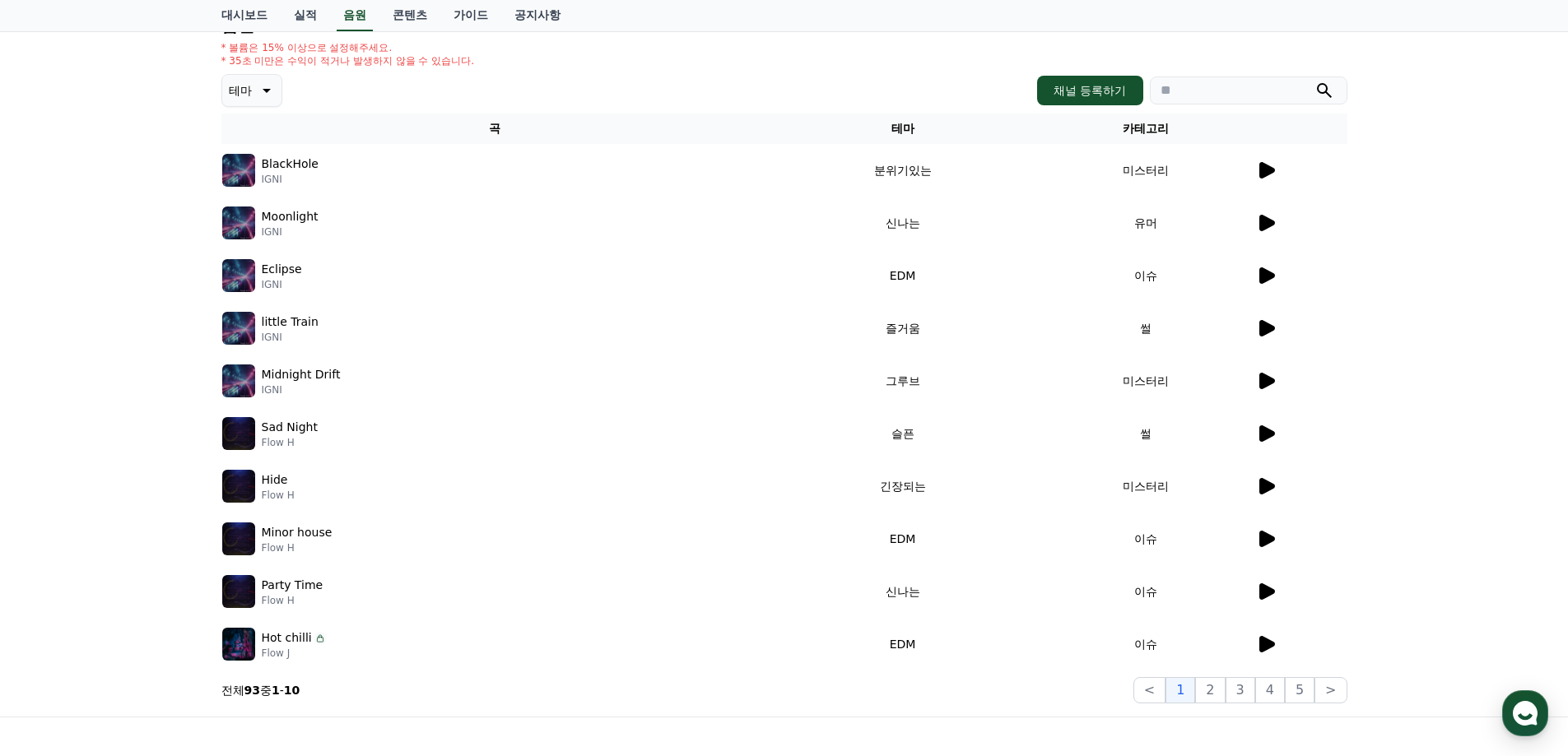
scroll to position [323, 0]
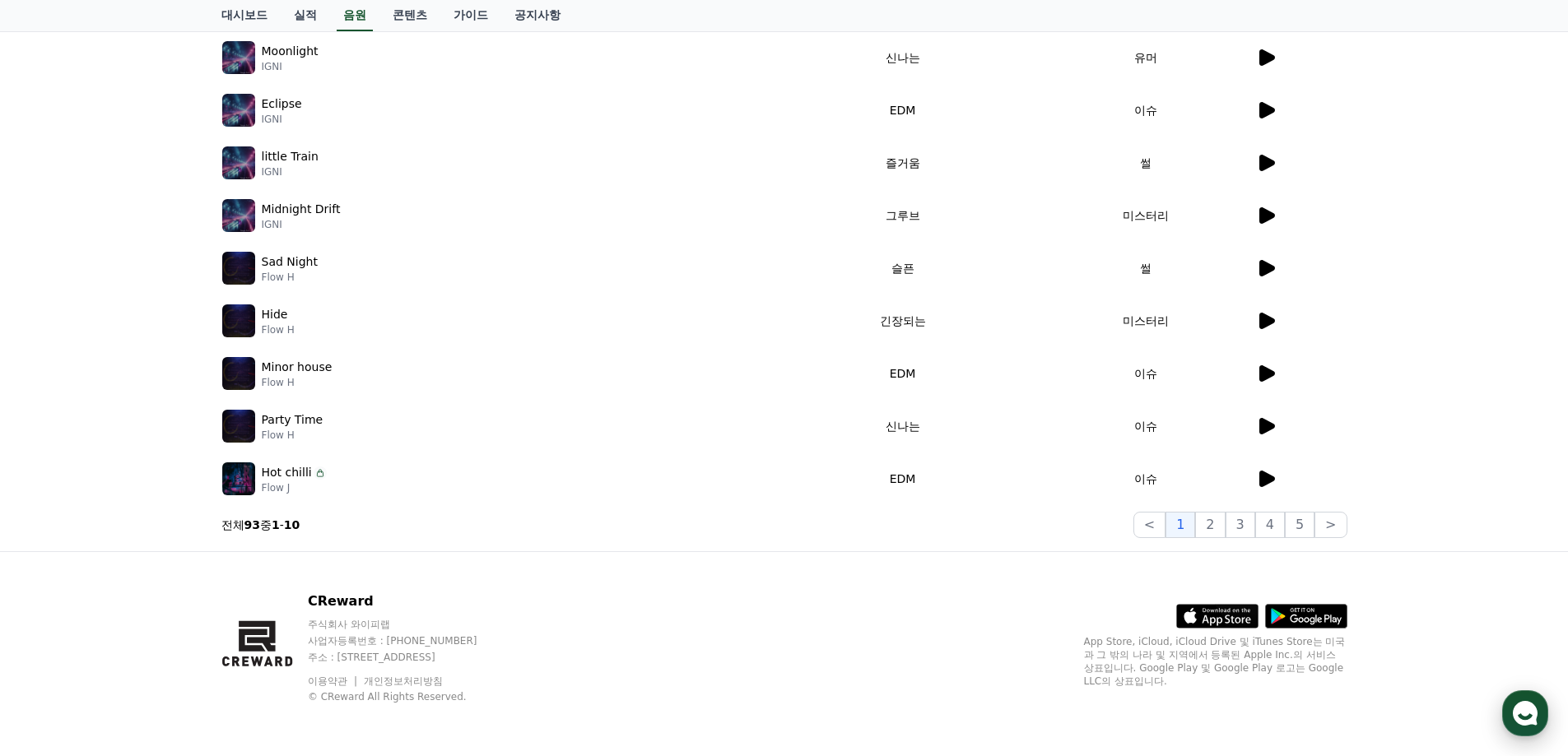
click at [1525, 702] on icon "button" at bounding box center [1525, 714] width 30 height 30
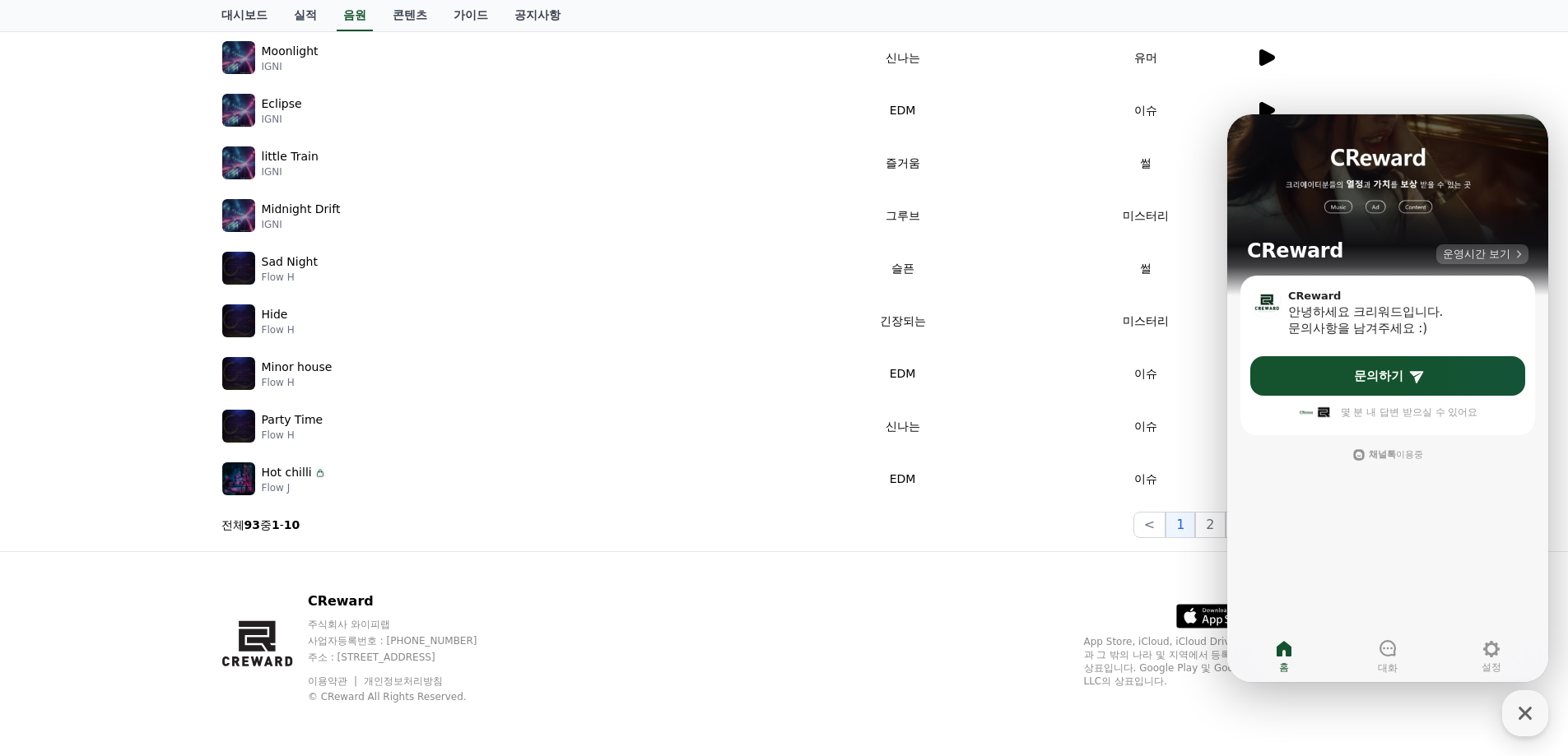
click at [1470, 251] on span "운영시간 보기" at bounding box center [1476, 254] width 67 height 15
